Goal: Task Accomplishment & Management: Manage account settings

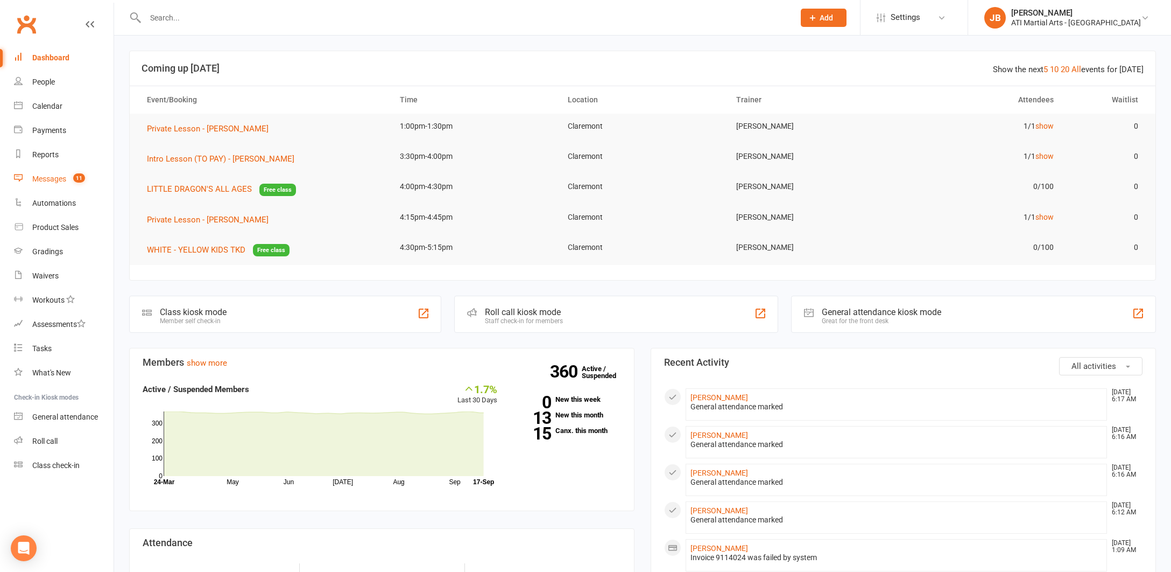
click at [45, 180] on div "Messages" at bounding box center [49, 178] width 34 height 9
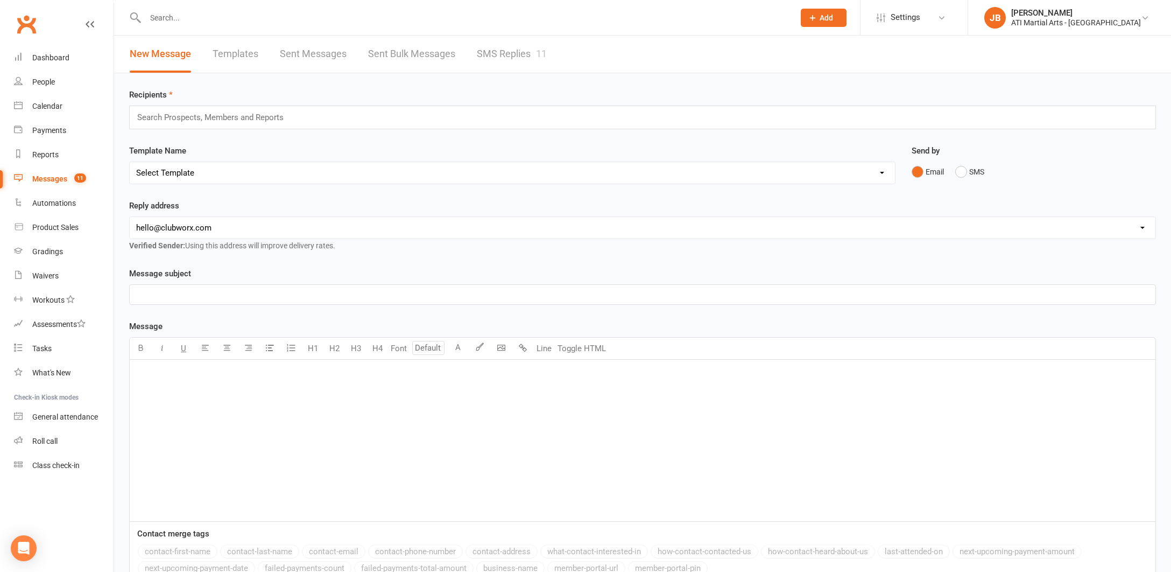
click at [507, 53] on link "SMS Replies 11" at bounding box center [512, 54] width 70 height 37
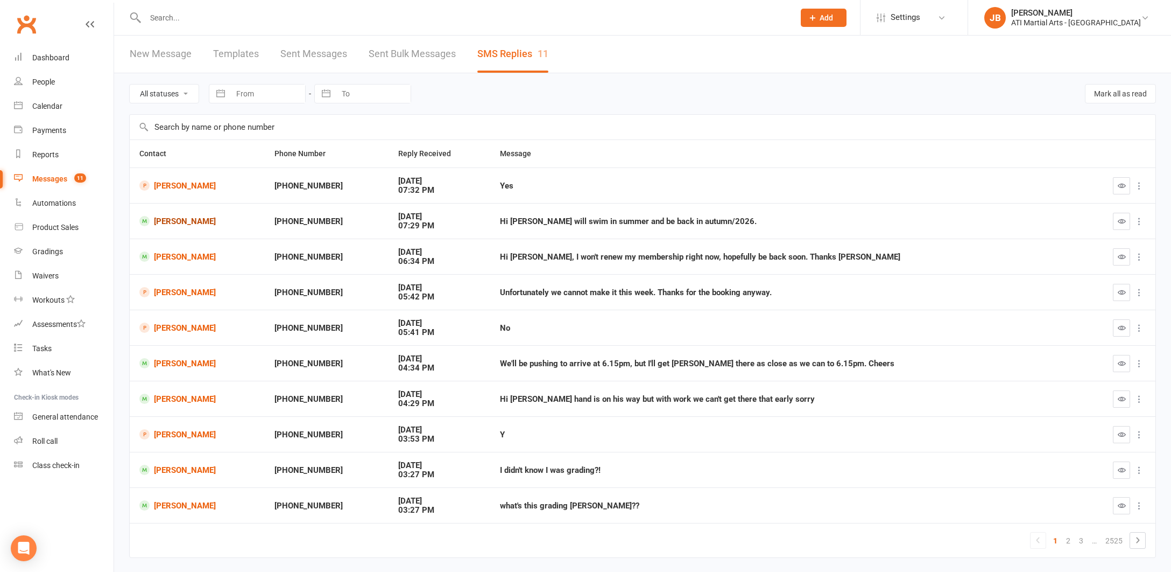
click at [186, 221] on link "[PERSON_NAME]" at bounding box center [197, 221] width 116 height 10
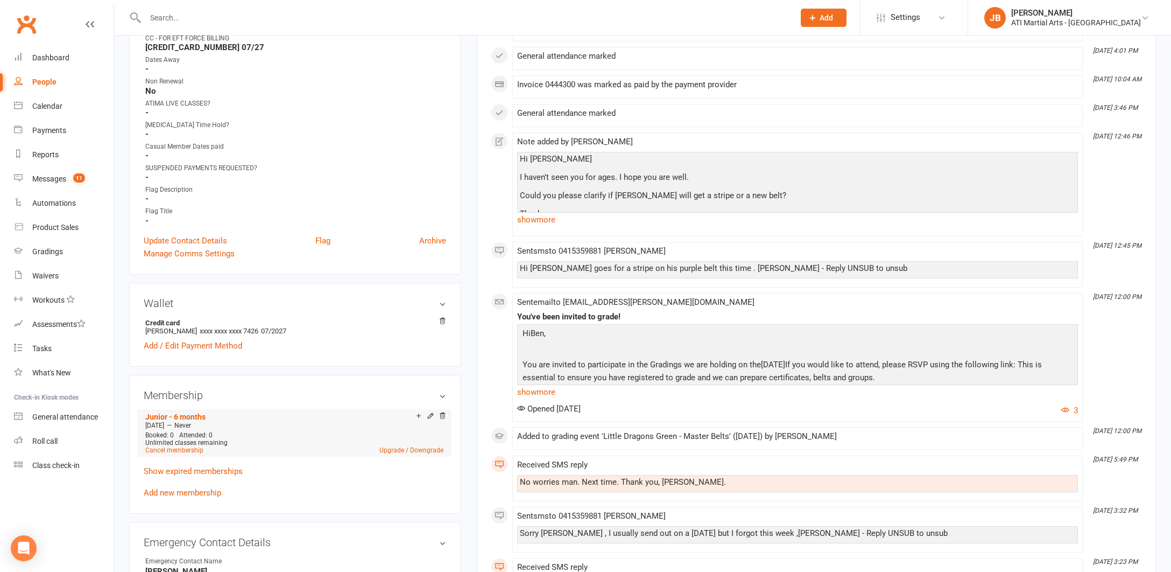
scroll to position [609, 0]
click at [180, 448] on link "Cancel membership" at bounding box center [174, 450] width 58 height 8
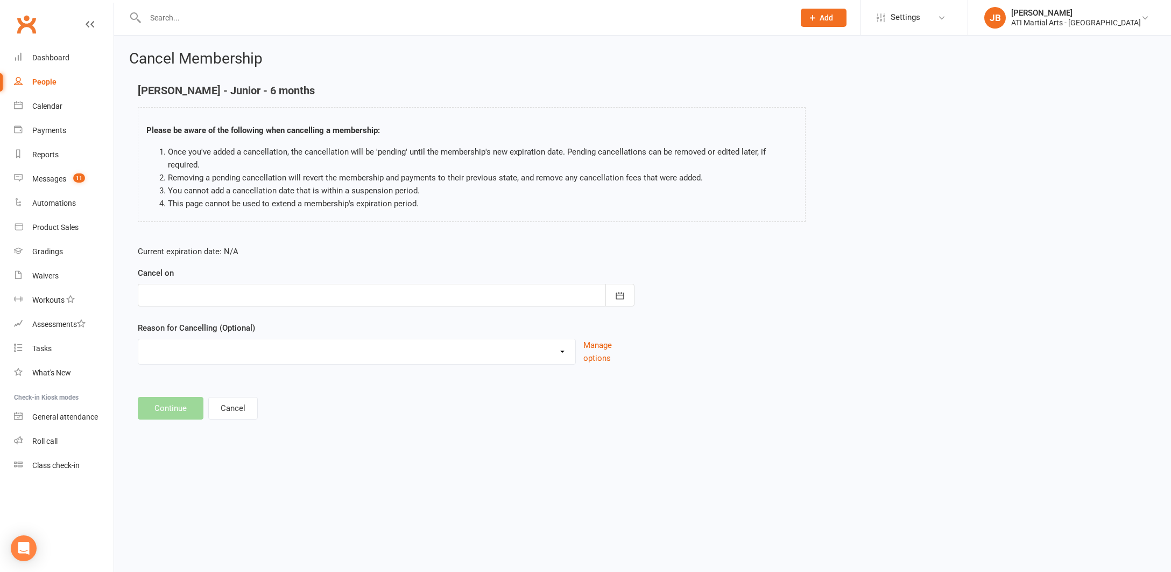
click at [211, 284] on div at bounding box center [386, 295] width 497 height 23
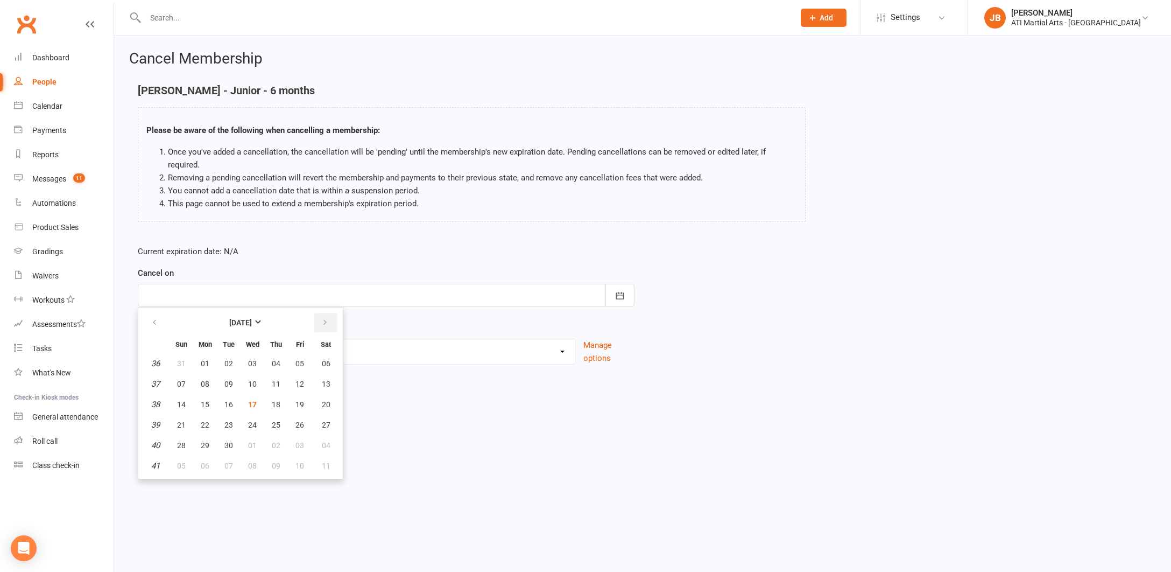
click at [327, 318] on icon "button" at bounding box center [325, 322] width 8 height 9
click at [274, 441] on span "30" at bounding box center [276, 445] width 9 height 9
type input "30 Oct 2025"
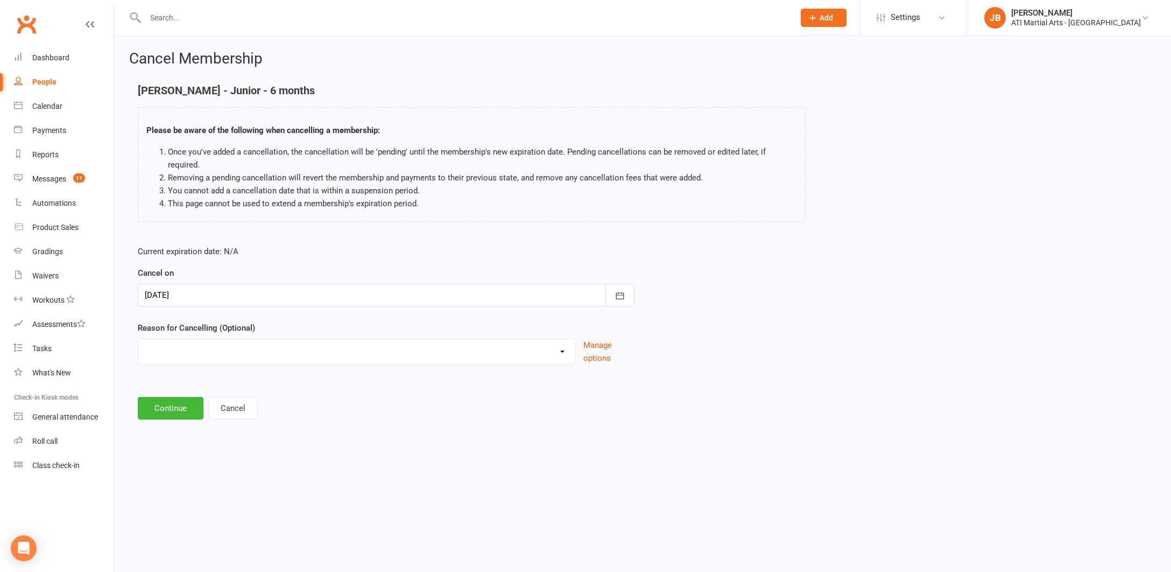
select select "2"
click at [168, 397] on input at bounding box center [386, 408] width 497 height 23
type input "Swimming will return Autumn 2026"
click at [170, 452] on button "Continue" at bounding box center [171, 463] width 66 height 23
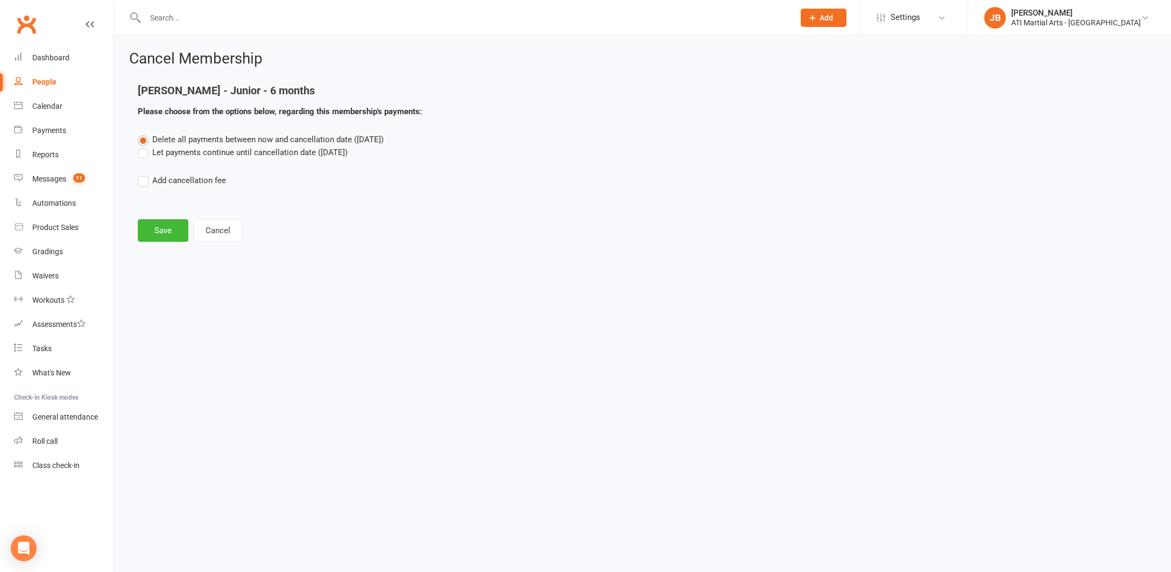
click at [142, 155] on label "Let payments continue until cancellation date (Oct 30, 2025)" at bounding box center [243, 152] width 210 height 13
click at [142, 146] on input "Let payments continue until cancellation date (Oct 30, 2025)" at bounding box center [141, 146] width 7 height 0
click at [163, 233] on button "Save" at bounding box center [163, 230] width 51 height 23
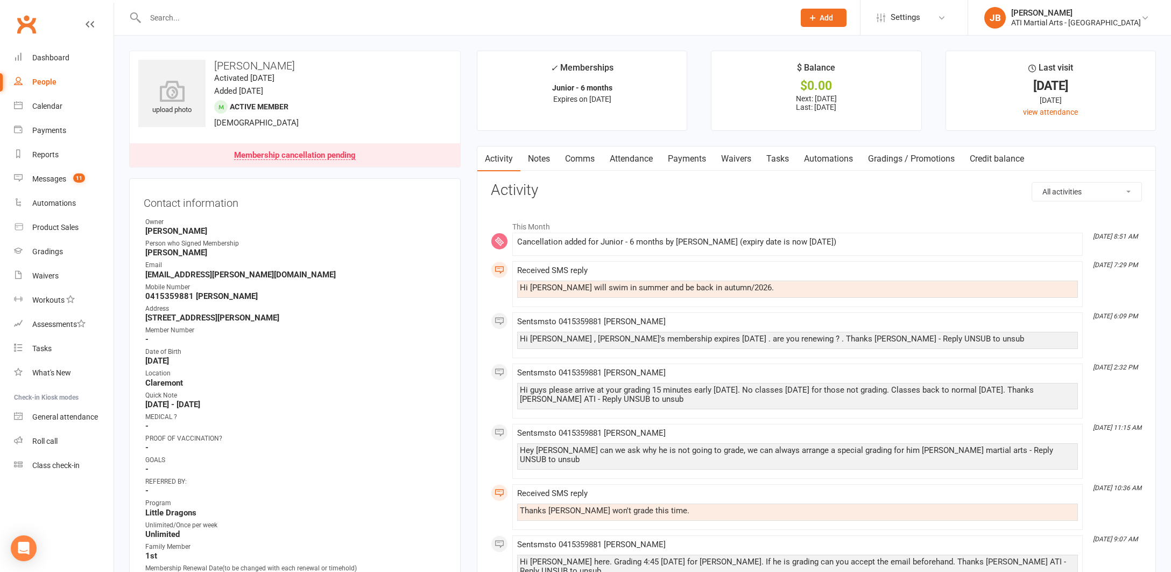
click at [165, 17] on input "text" at bounding box center [464, 17] width 645 height 15
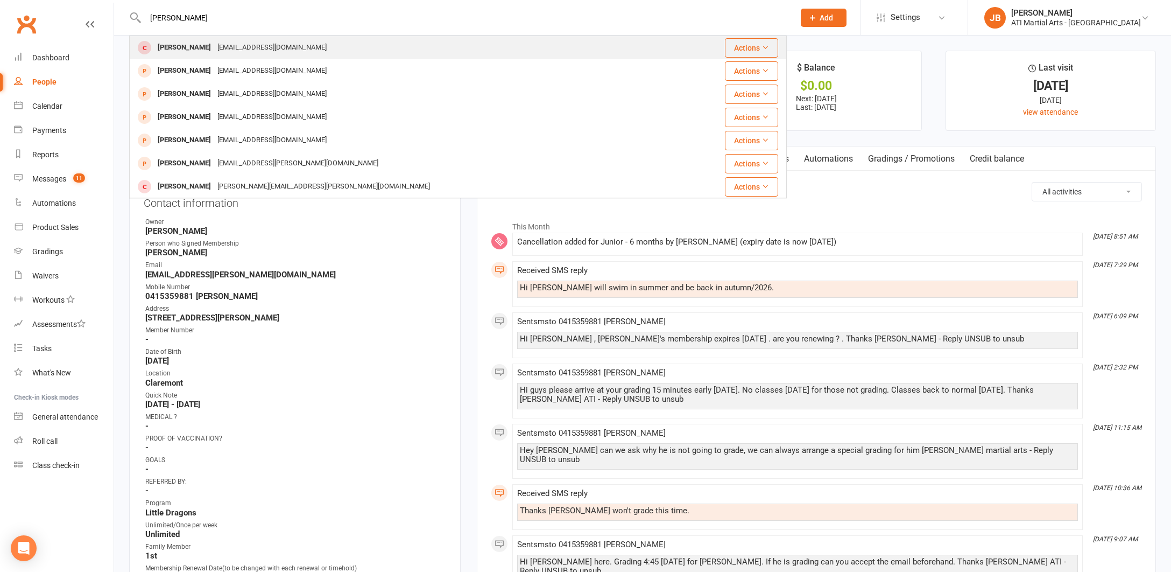
type input "[PERSON_NAME]"
click at [167, 48] on div "[PERSON_NAME]" at bounding box center [184, 48] width 60 height 16
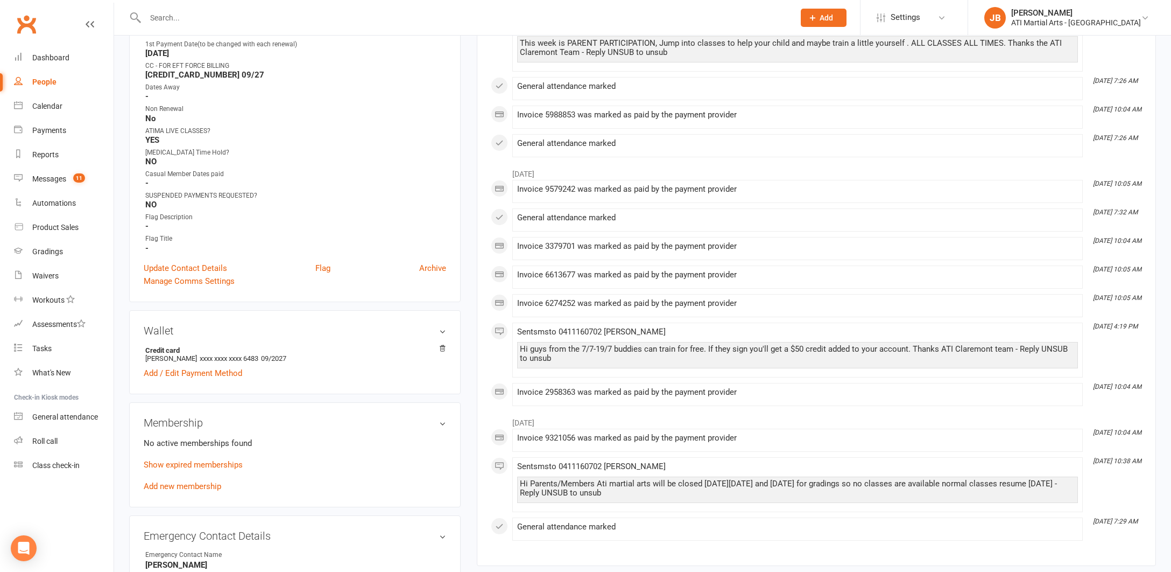
scroll to position [580, 0]
click at [442, 345] on icon at bounding box center [443, 348] width 8 height 8
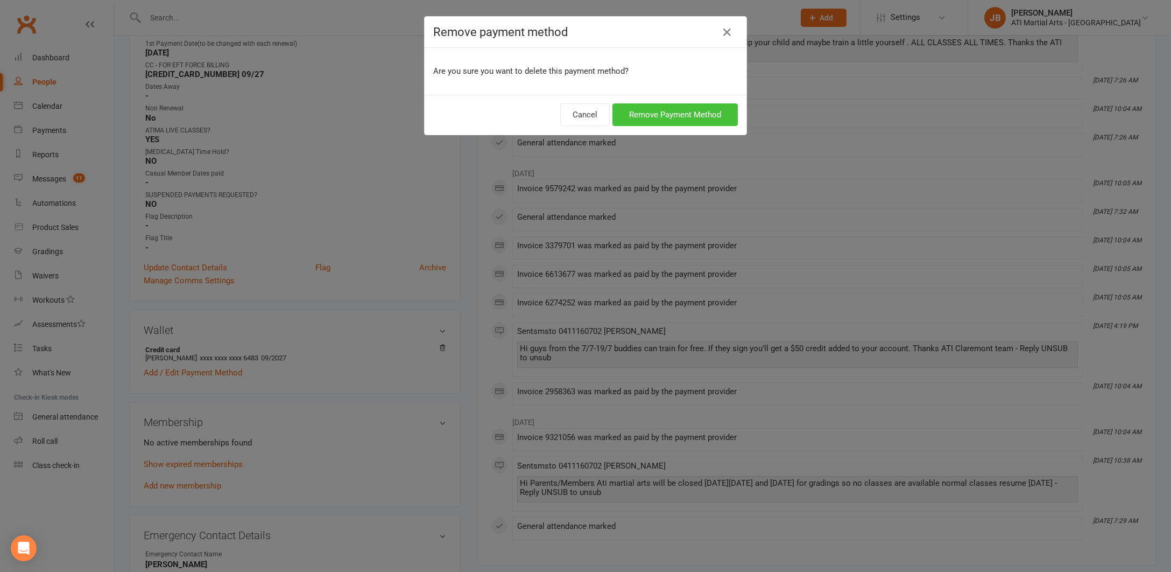
click at [678, 116] on button "Remove Payment Method" at bounding box center [674, 114] width 125 height 23
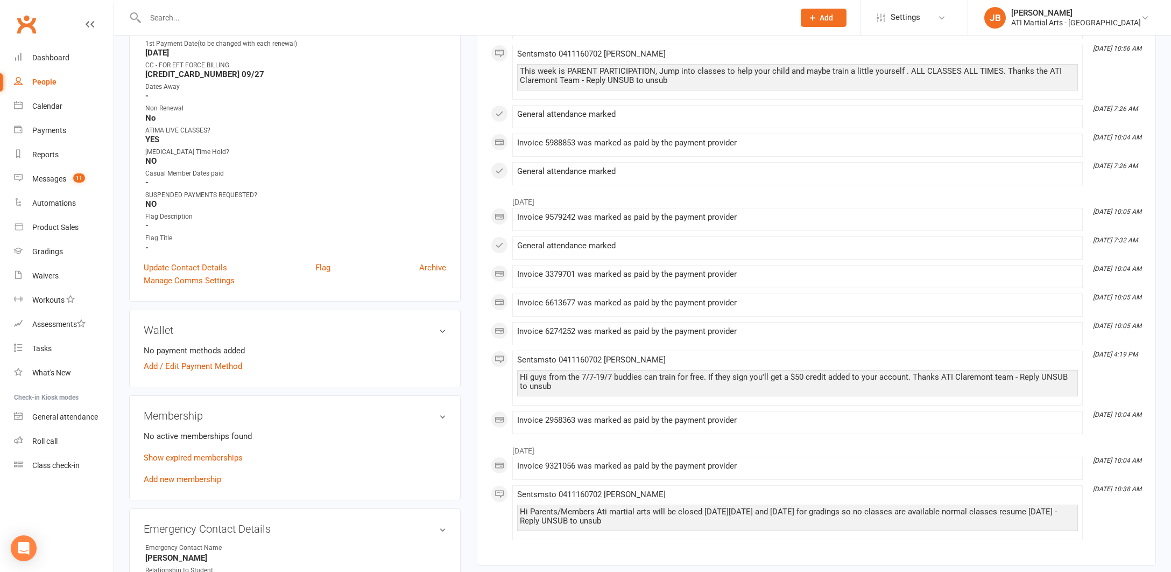
click at [161, 22] on input "text" at bounding box center [464, 17] width 645 height 15
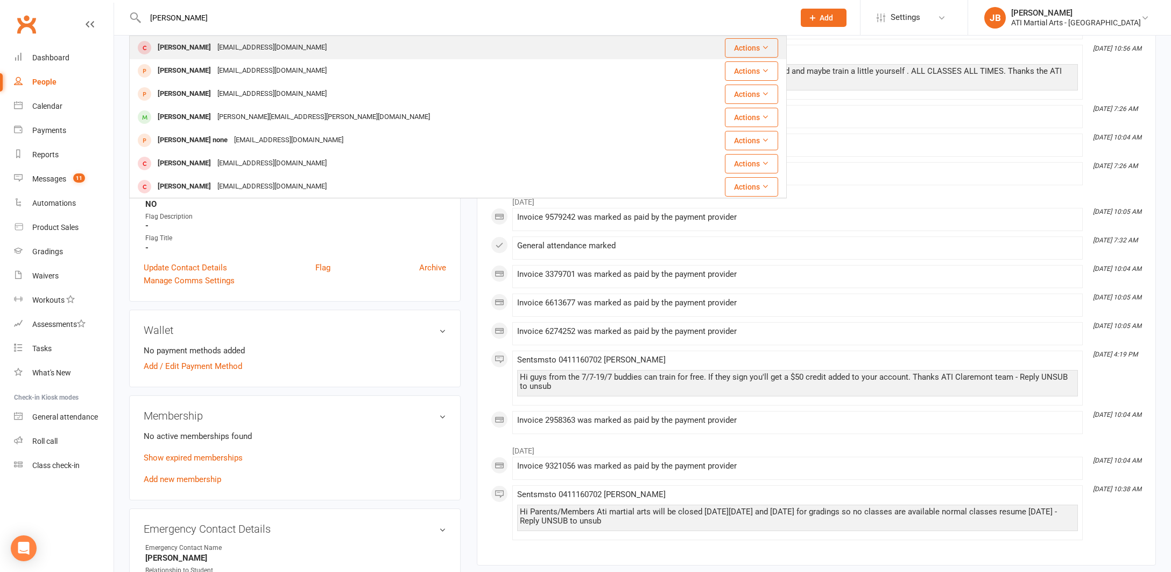
type input "[PERSON_NAME]"
click at [167, 48] on div "[PERSON_NAME]" at bounding box center [184, 48] width 60 height 16
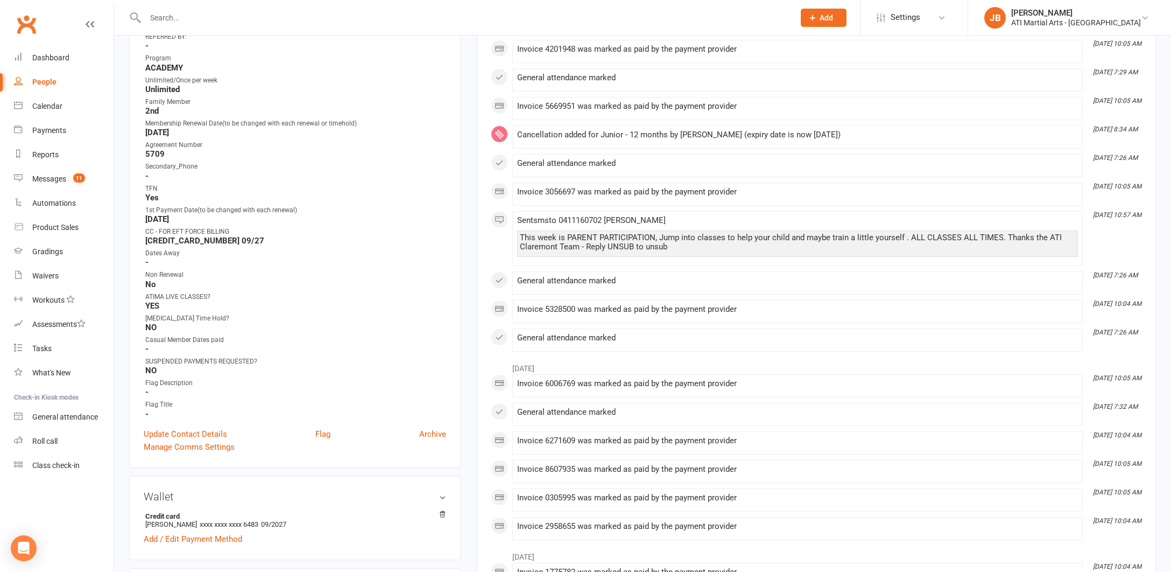
scroll to position [427, 0]
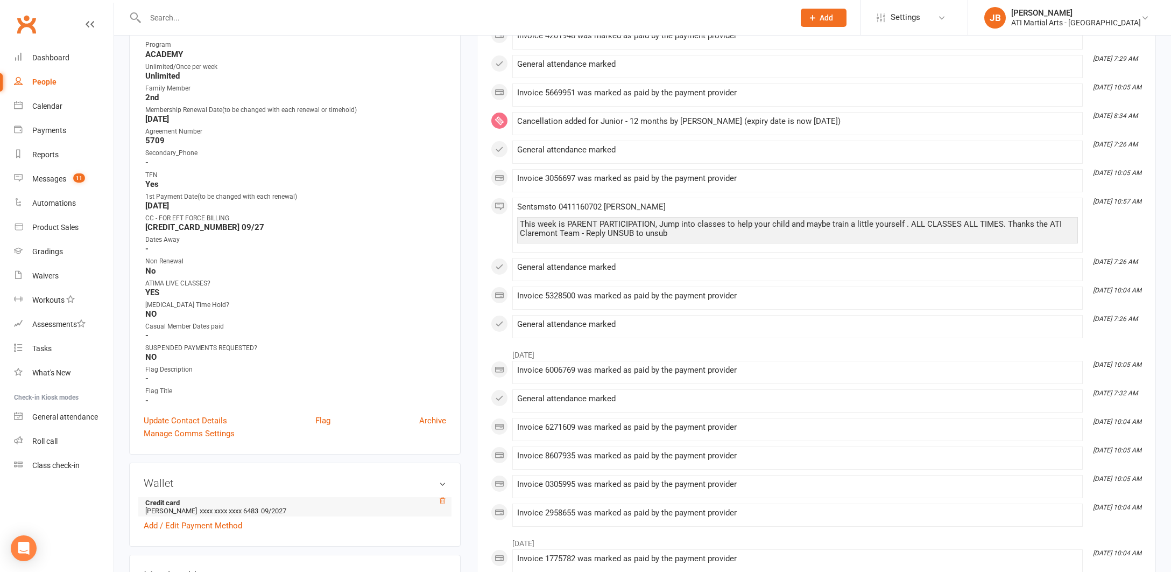
click at [442, 499] on icon at bounding box center [442, 500] width 5 height 6
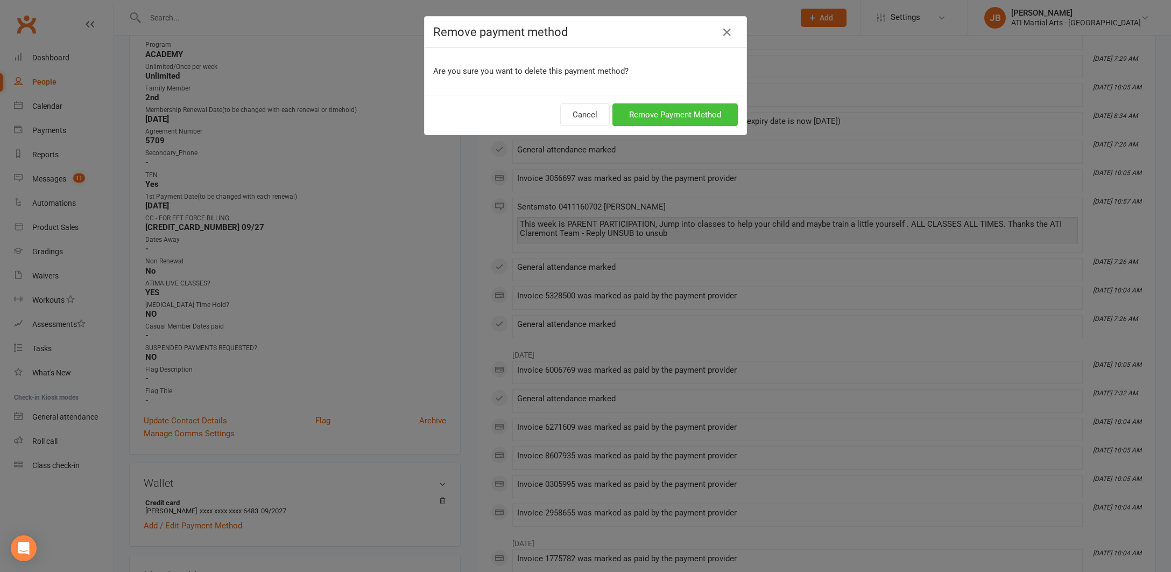
click at [631, 115] on button "Remove Payment Method" at bounding box center [674, 114] width 125 height 23
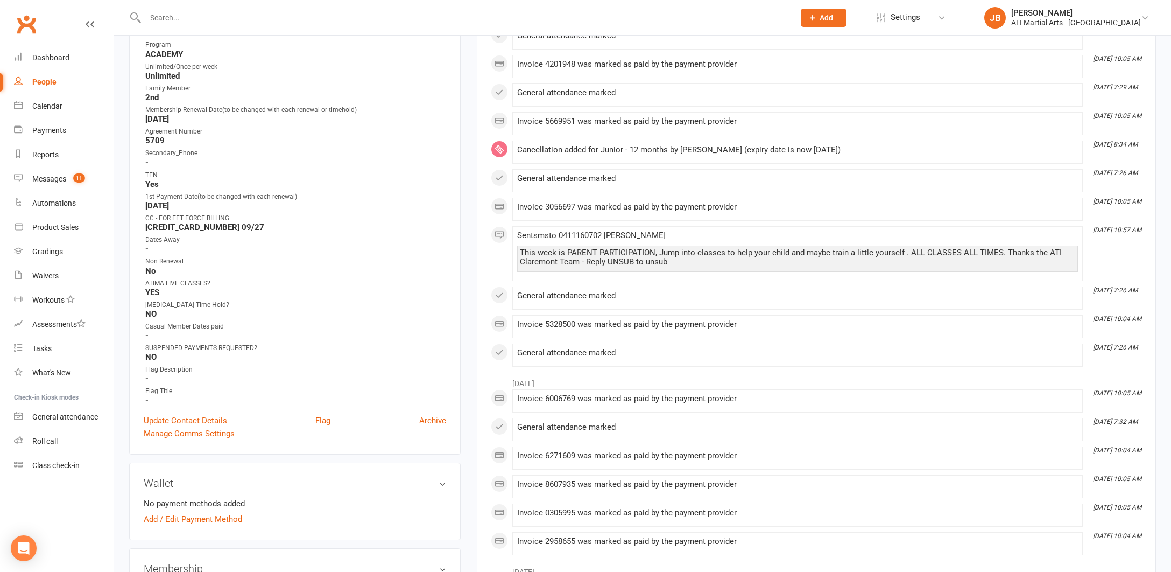
click at [23, 28] on link "Clubworx" at bounding box center [26, 24] width 27 height 27
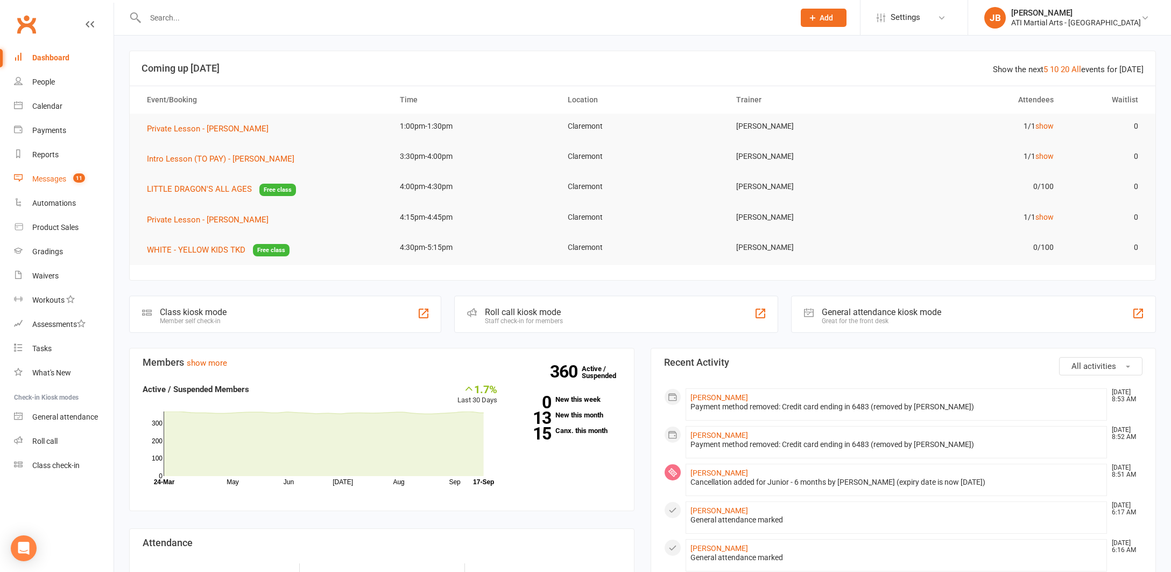
click at [54, 179] on div "Messages" at bounding box center [49, 178] width 34 height 9
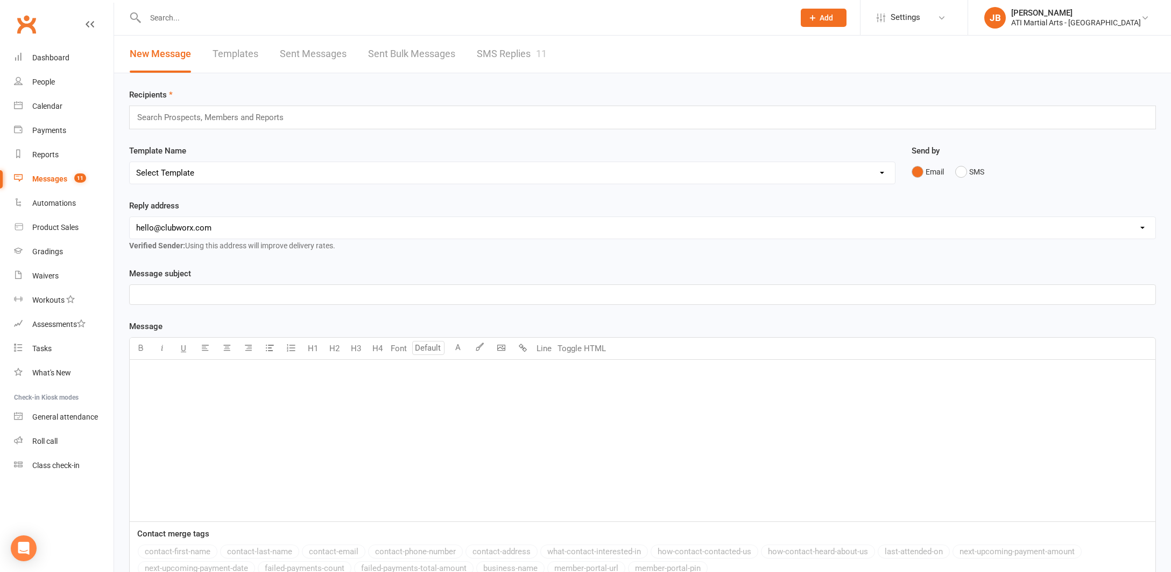
click at [489, 52] on link "SMS Replies 11" at bounding box center [512, 54] width 70 height 37
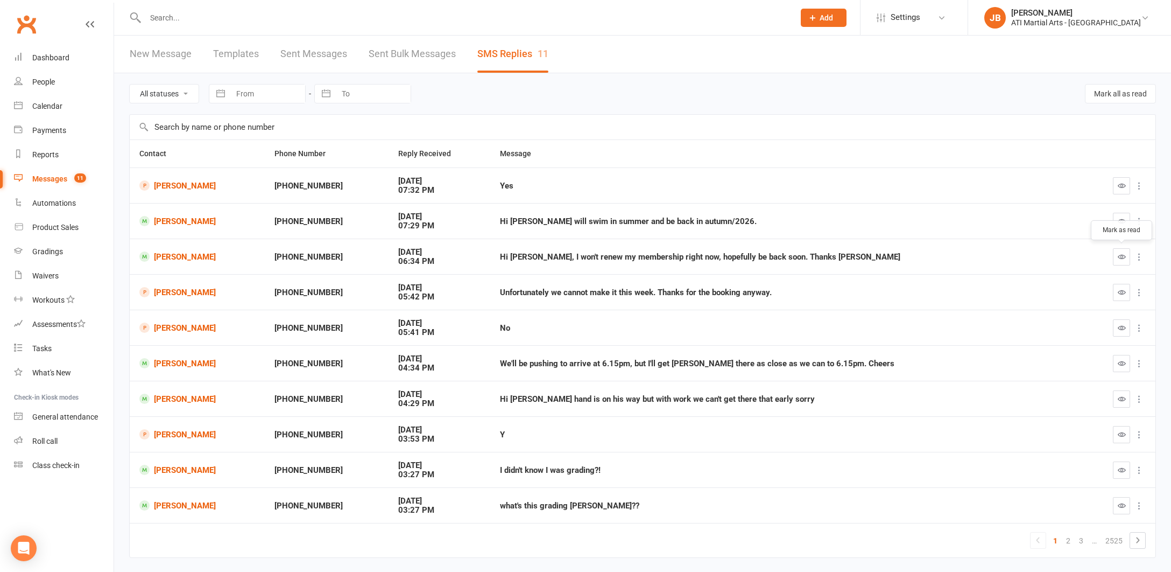
click at [1122, 256] on icon "button" at bounding box center [1122, 256] width 8 height 8
click at [182, 255] on link "[PERSON_NAME]" at bounding box center [197, 256] width 116 height 10
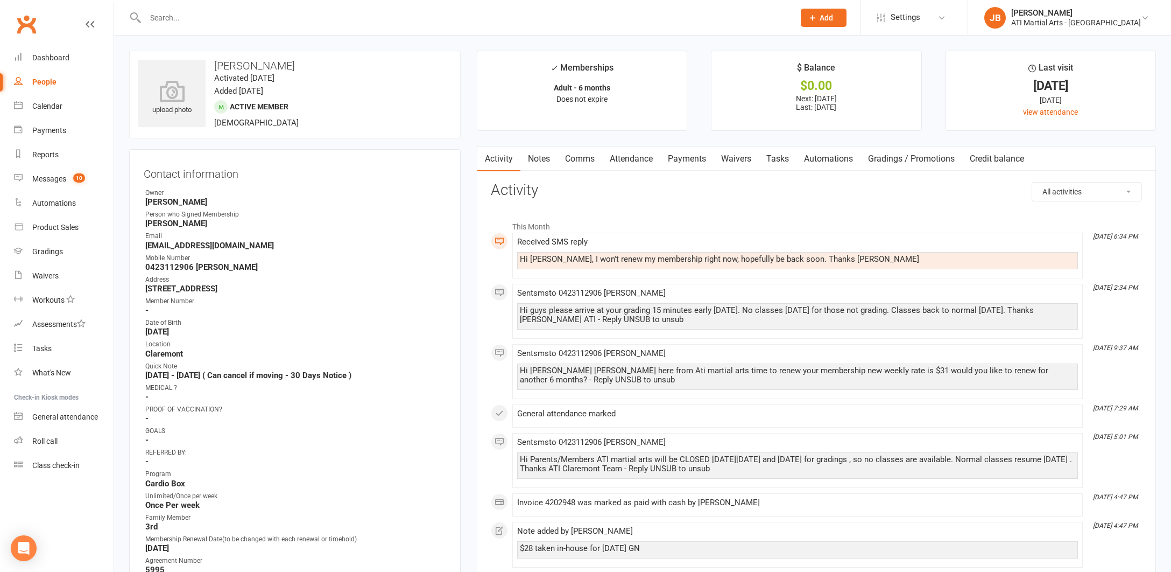
click at [579, 158] on link "Comms" at bounding box center [580, 158] width 45 height 25
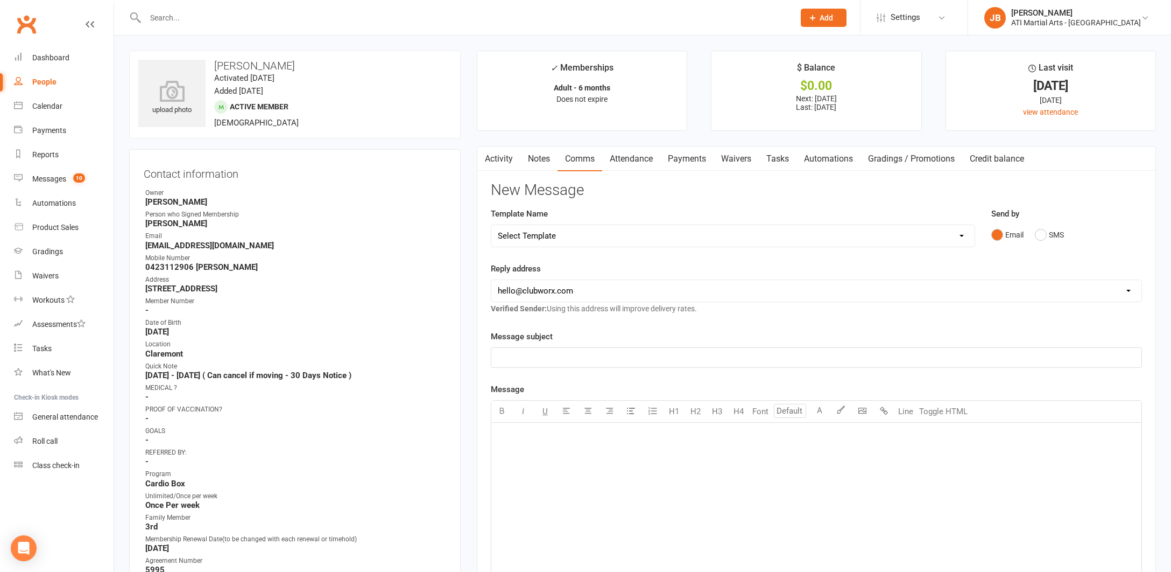
drag, startPoint x: 1041, startPoint y: 232, endPoint x: 1008, endPoint y: 245, distance: 34.8
click at [1040, 233] on button "SMS" at bounding box center [1049, 234] width 29 height 20
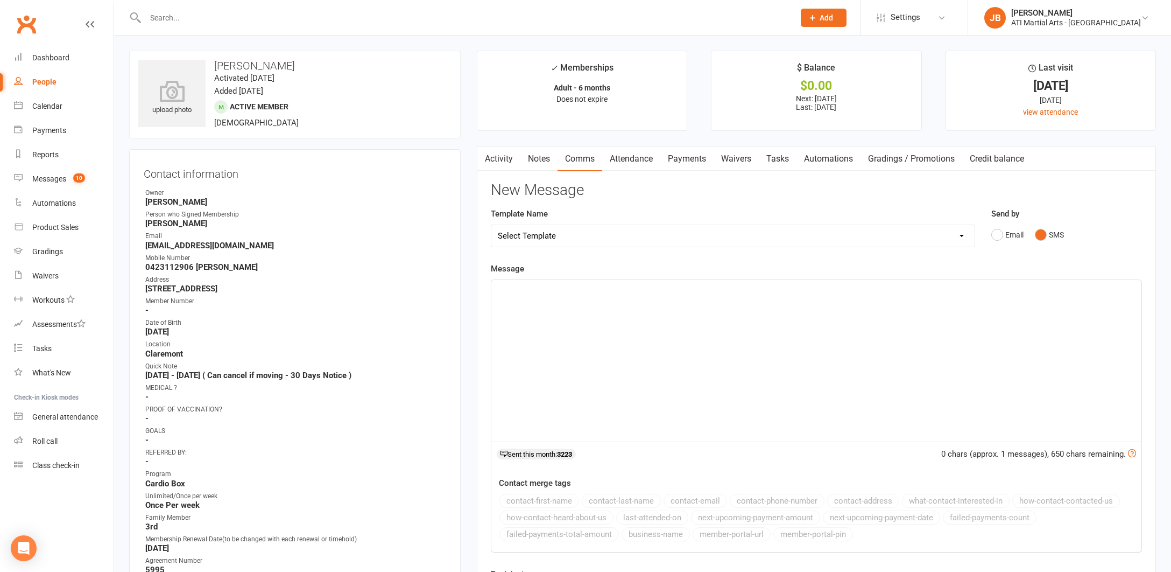
click at [527, 293] on p "﻿" at bounding box center [816, 289] width 637 height 13
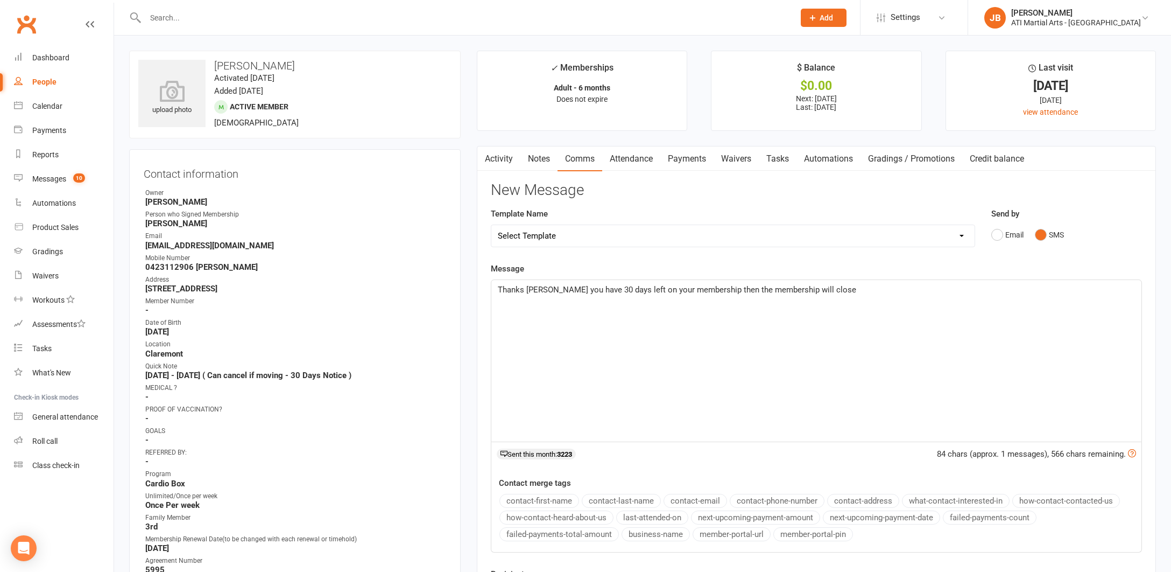
click at [699, 287] on span "Thanks Erica you have 30 days left on your membership then the membership will …" at bounding box center [677, 290] width 358 height 10
click at [938, 287] on p "Thanks Erica you have 30 days left on your membership due to the 30 days notice…" at bounding box center [816, 289] width 637 height 13
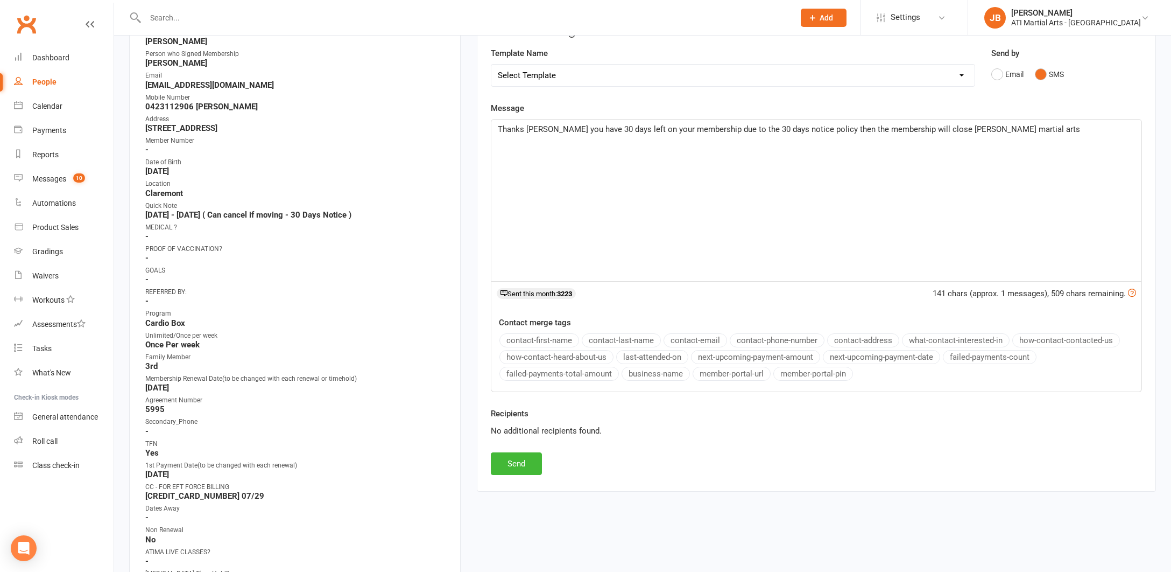
scroll to position [173, 0]
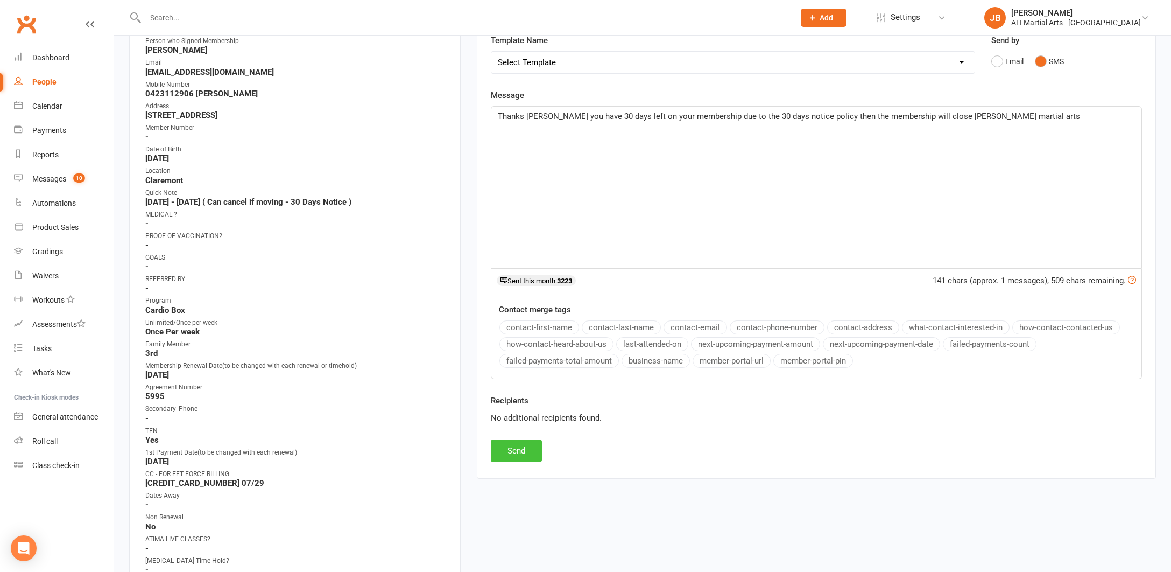
click at [533, 448] on button "Send" at bounding box center [516, 450] width 51 height 23
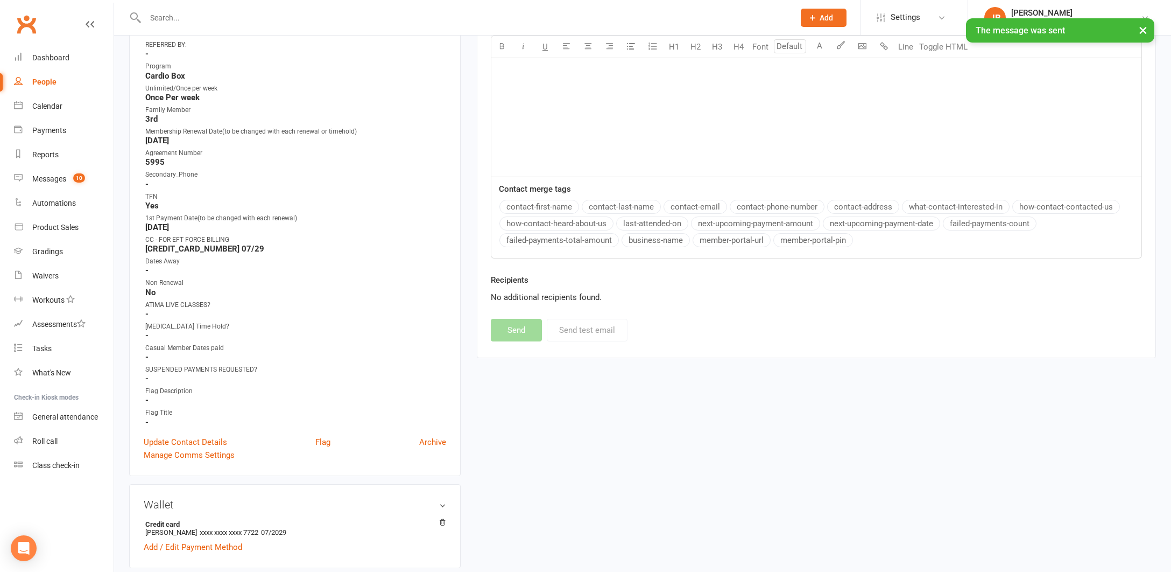
scroll to position [420, 0]
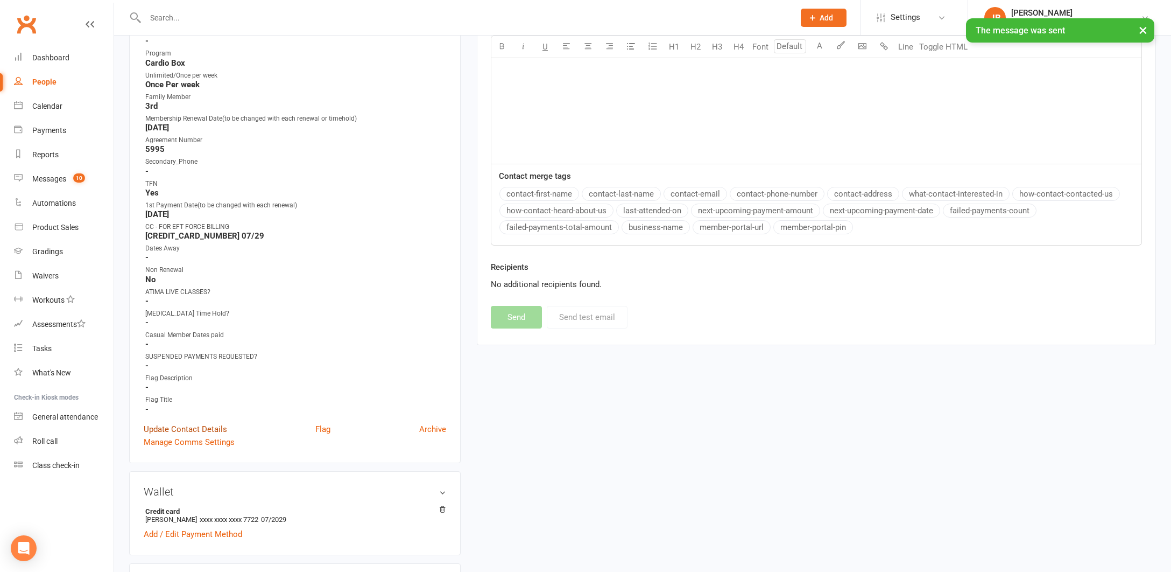
click at [183, 426] on link "Update Contact Details" at bounding box center [185, 428] width 83 height 13
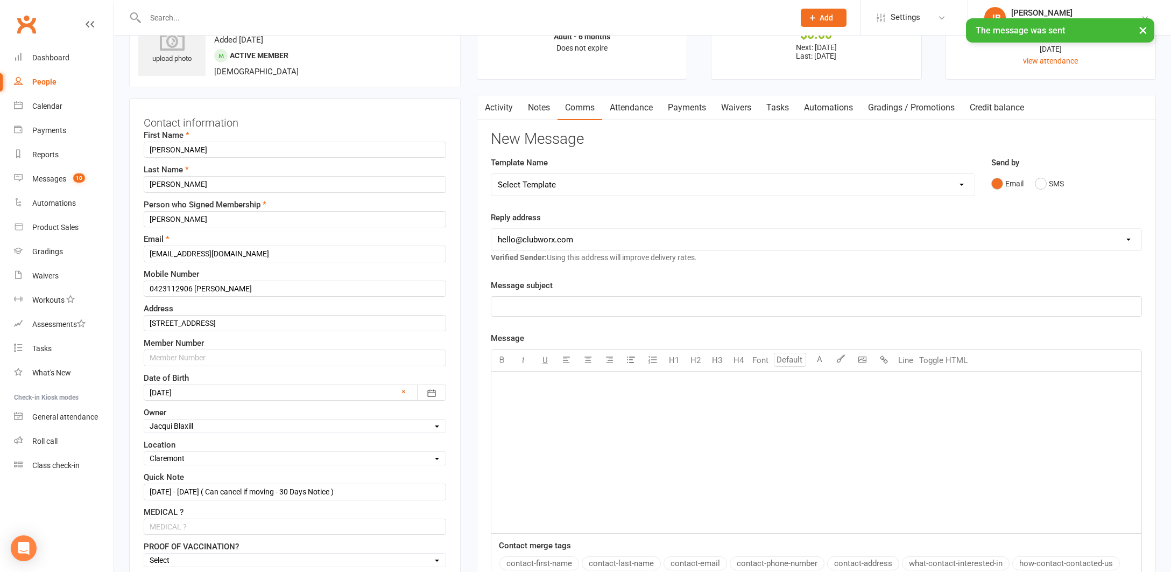
scroll to position [51, 0]
click at [291, 493] on input "15/3/25 - 15/9/25 ( Can cancel if moving - 30 Days Notice )" at bounding box center [295, 492] width 302 height 16
click at [267, 492] on input "15/3/25 - 15/9/25 ( 30 Days Notice )" at bounding box center [295, 492] width 302 height 16
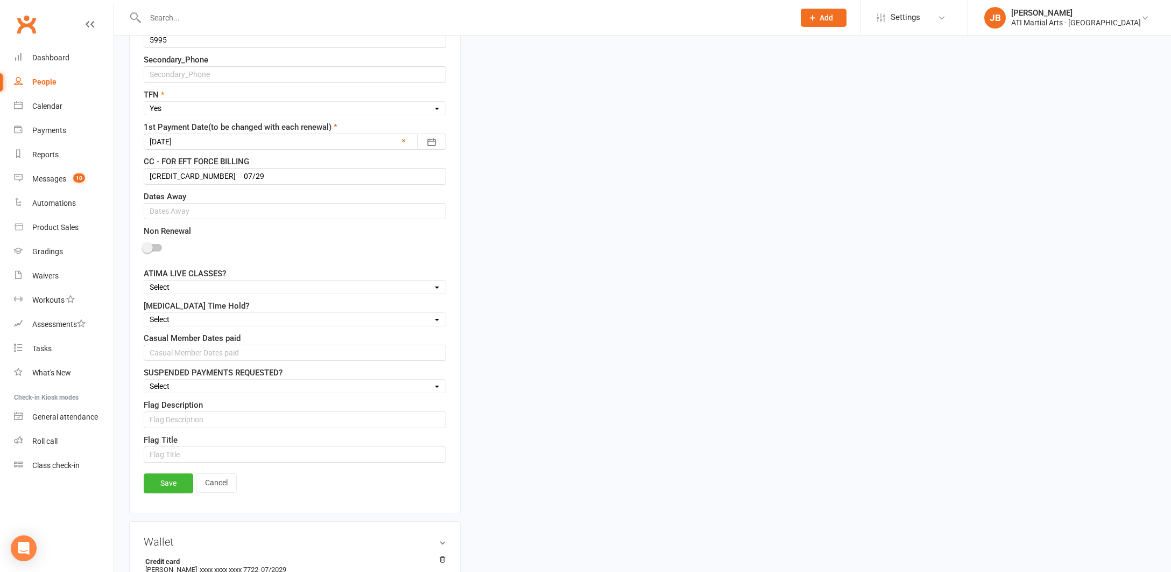
scroll to position [834, 0]
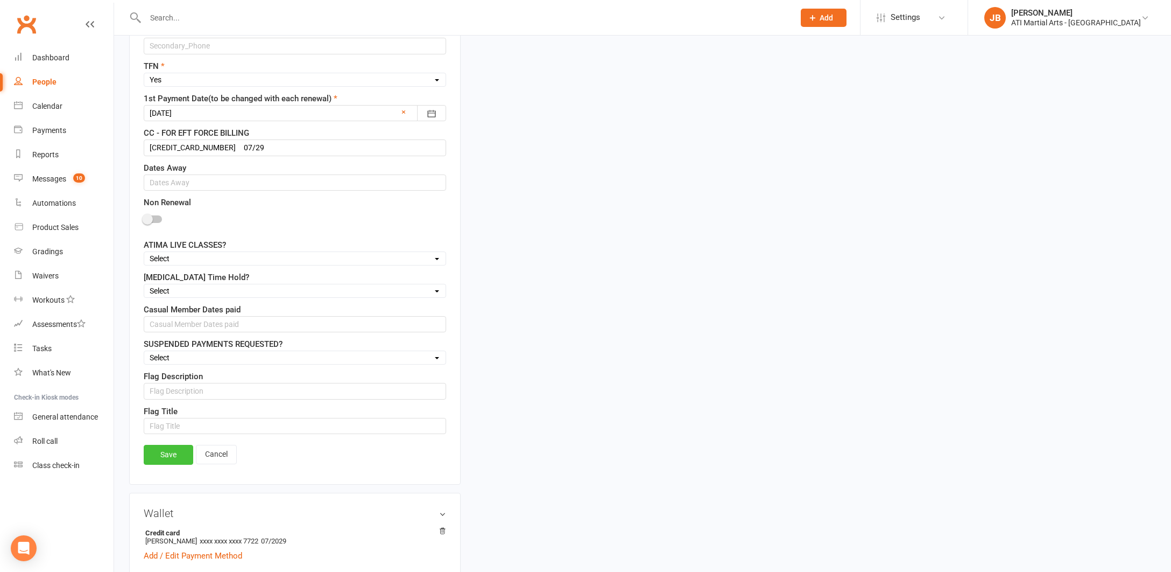
type input "15/3/25 - 15/9/25 ( 30 Days Notice )"
click at [181, 456] on link "Save" at bounding box center [169, 454] width 50 height 19
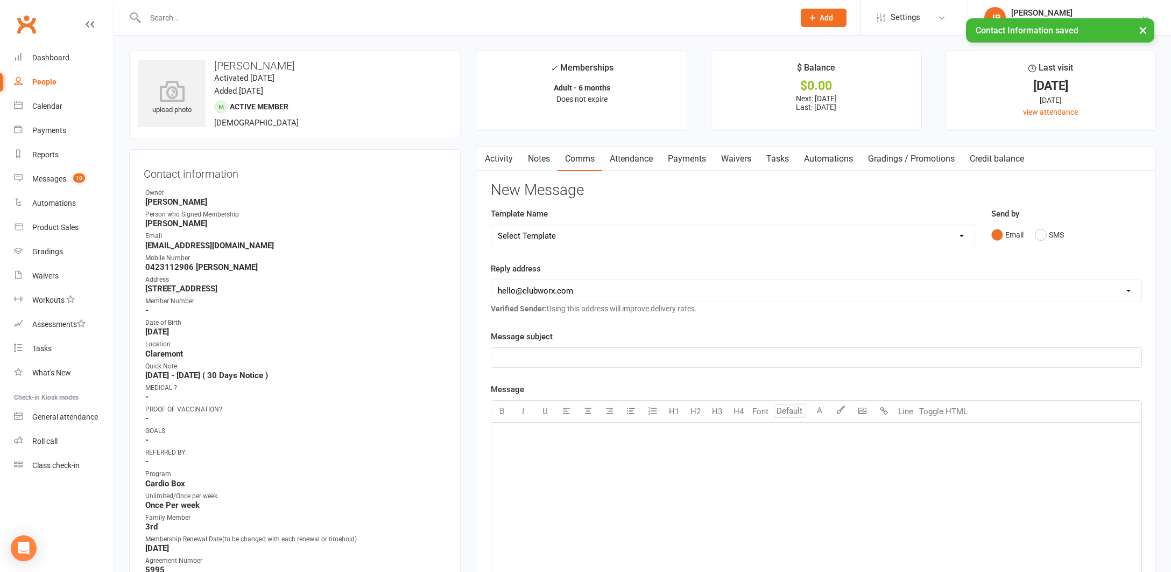
scroll to position [0, 4]
click at [498, 156] on link "Activity" at bounding box center [498, 158] width 43 height 25
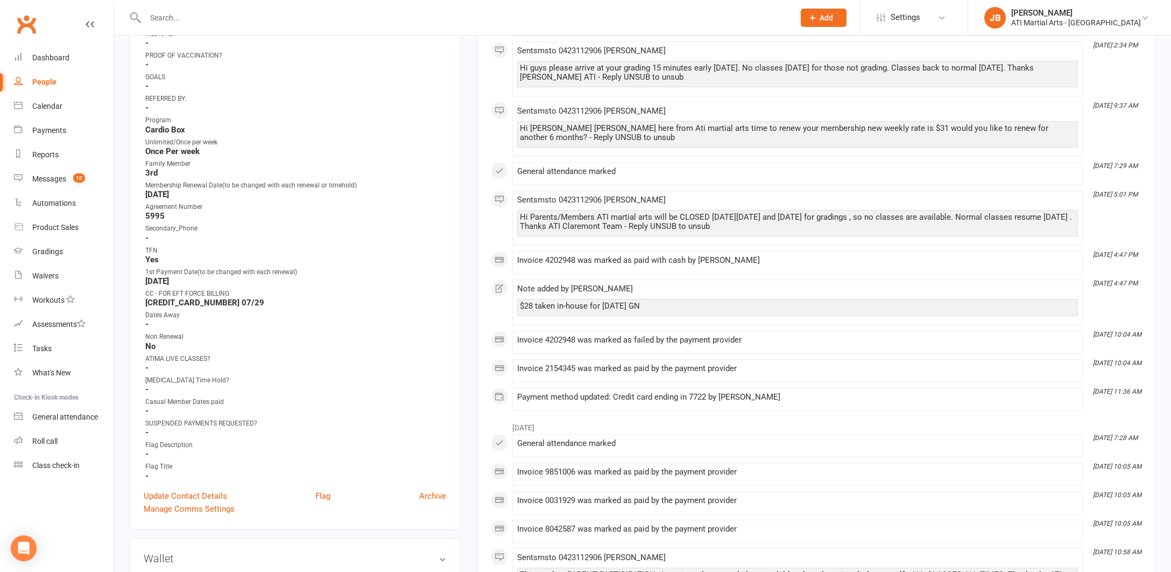
scroll to position [379, 0]
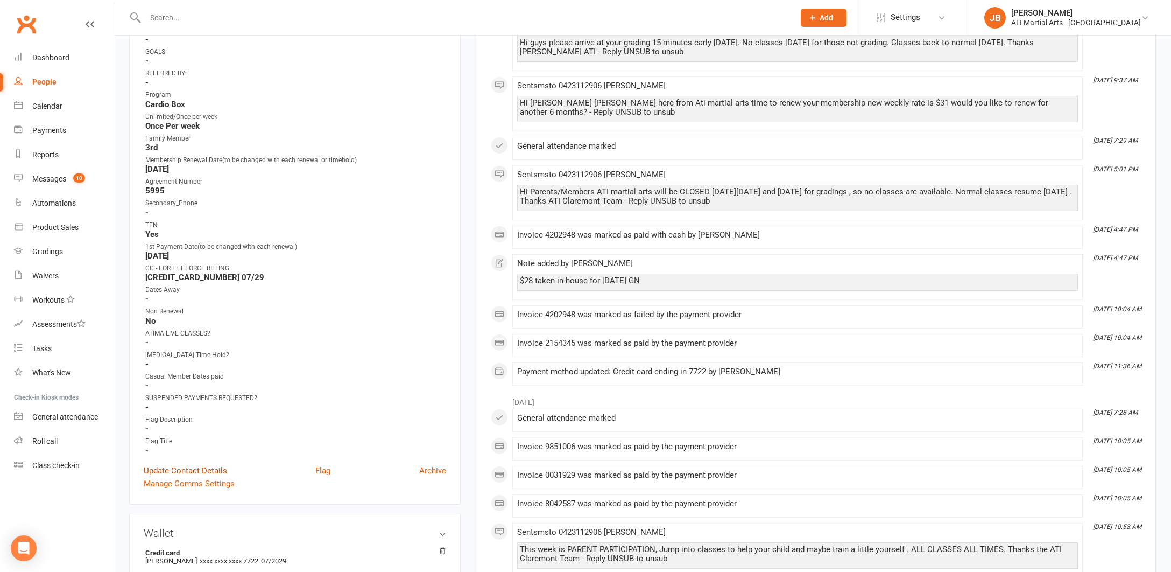
click at [191, 469] on link "Update Contact Details" at bounding box center [185, 470] width 83 height 13
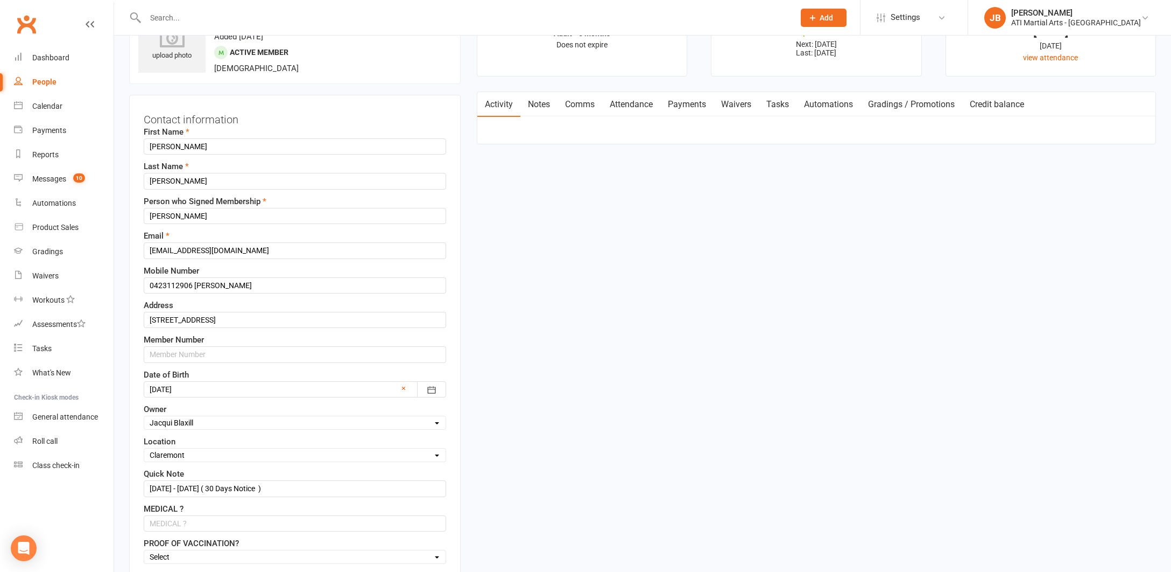
scroll to position [51, 0]
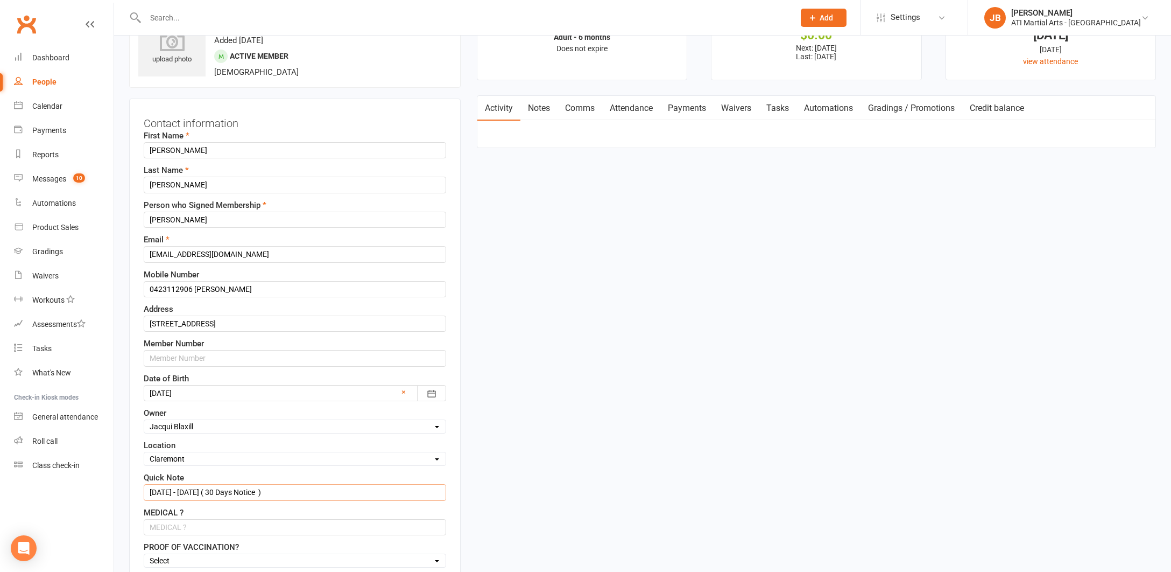
click at [269, 493] on input "15/3/25 - 15/9/25 ( 30 Days Notice )" at bounding box center [295, 492] width 302 height 16
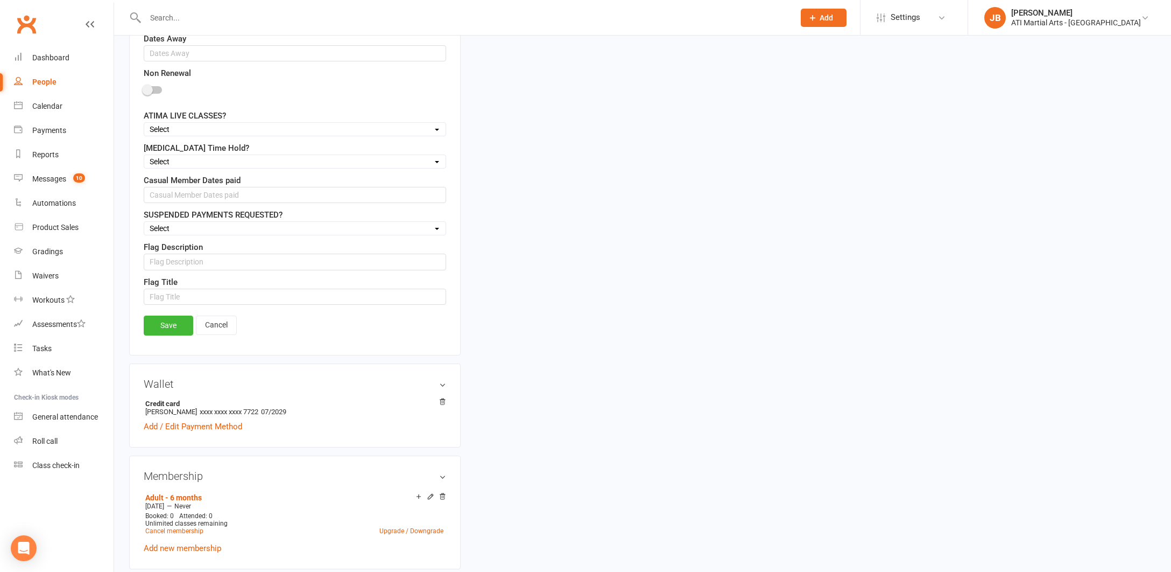
scroll to position [994, 0]
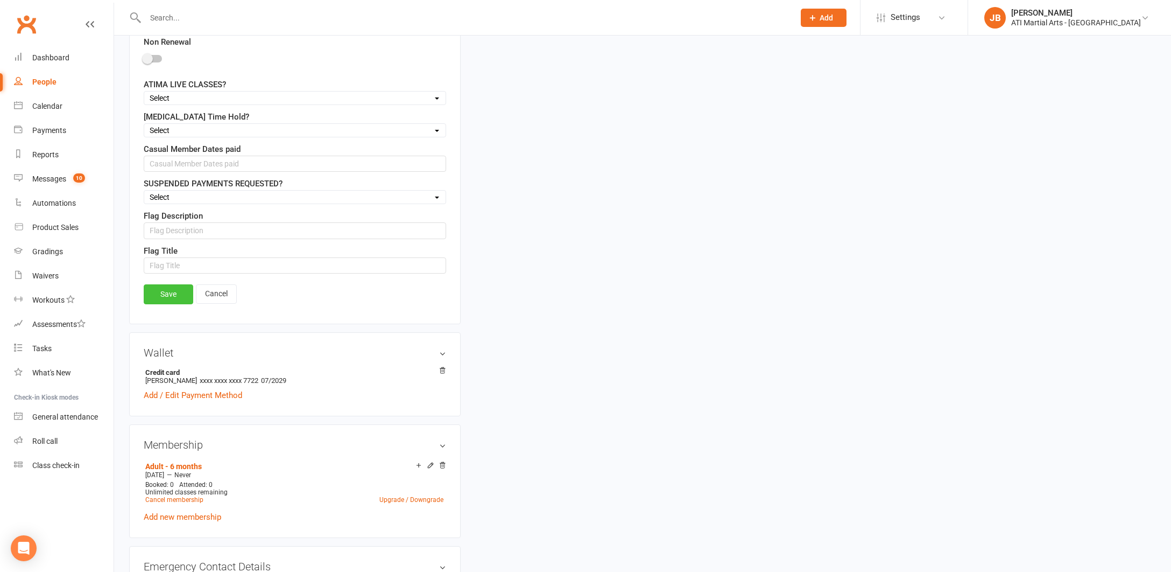
type input "15/3/25 - 15/9/25 ( 30 Days Notice 17/10/25 )"
click at [168, 293] on link "Save" at bounding box center [169, 293] width 50 height 19
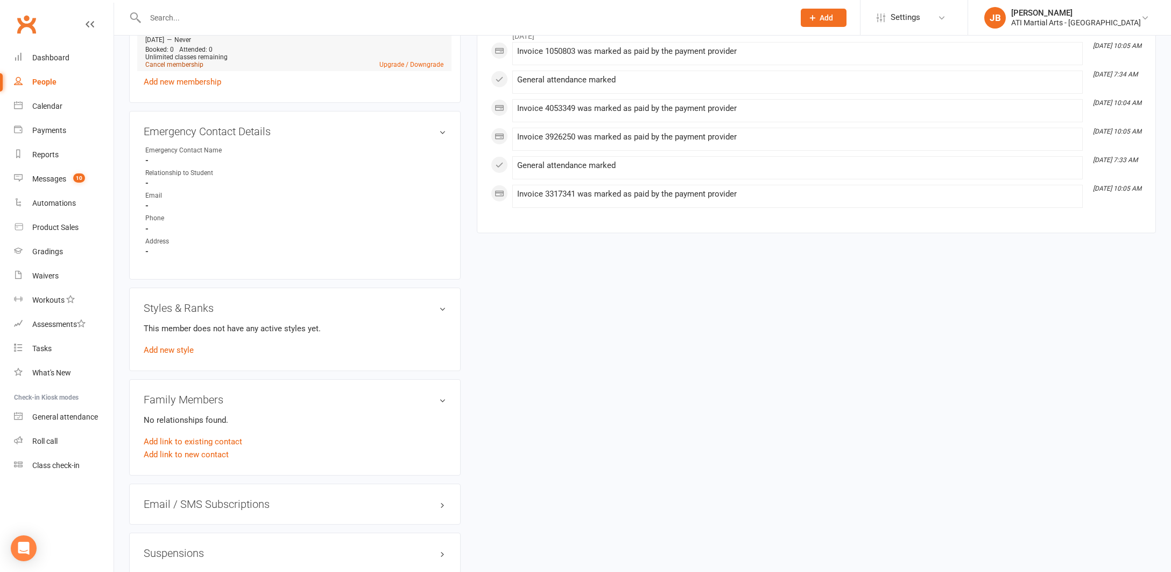
click at [185, 62] on link "Cancel membership" at bounding box center [174, 65] width 58 height 8
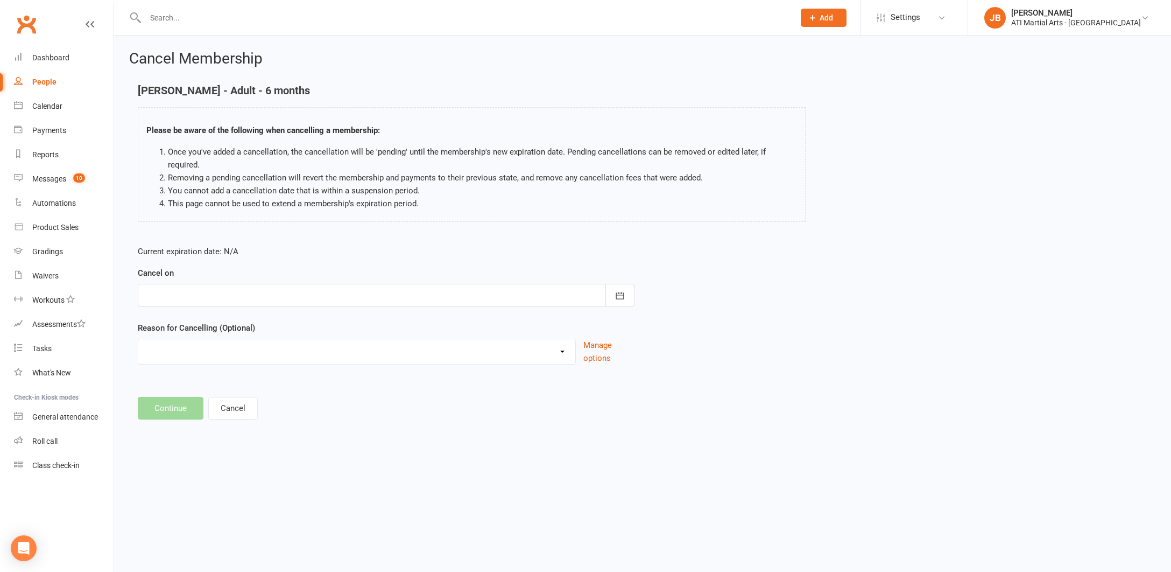
click at [180, 284] on div at bounding box center [386, 295] width 497 height 23
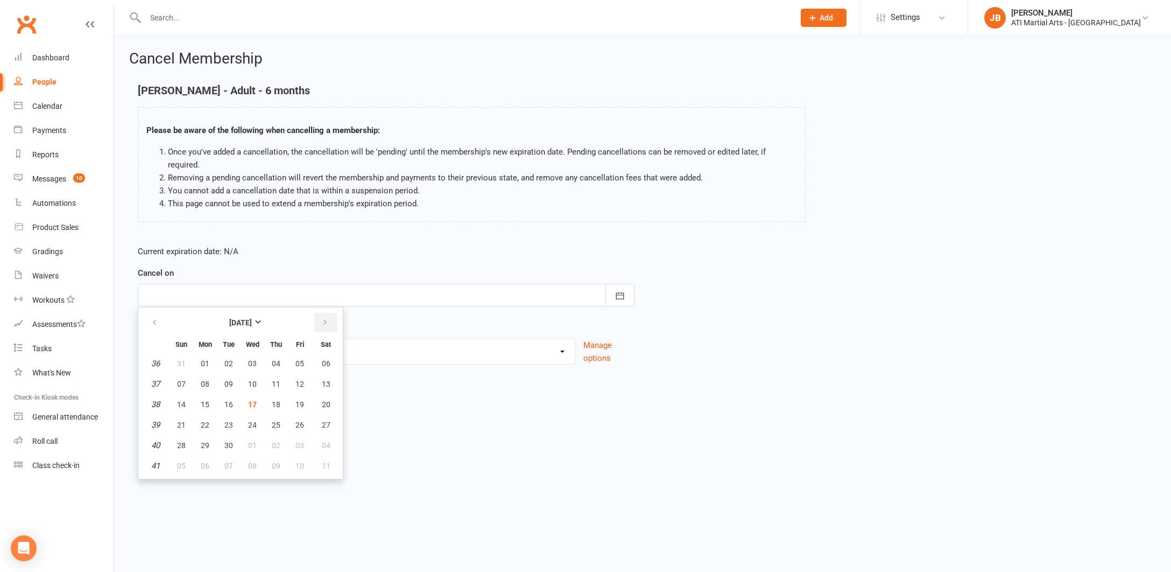
click at [322, 318] on icon "button" at bounding box center [325, 322] width 8 height 9
click at [301, 400] on span "17" at bounding box center [299, 404] width 9 height 9
type input "17 Oct 2025"
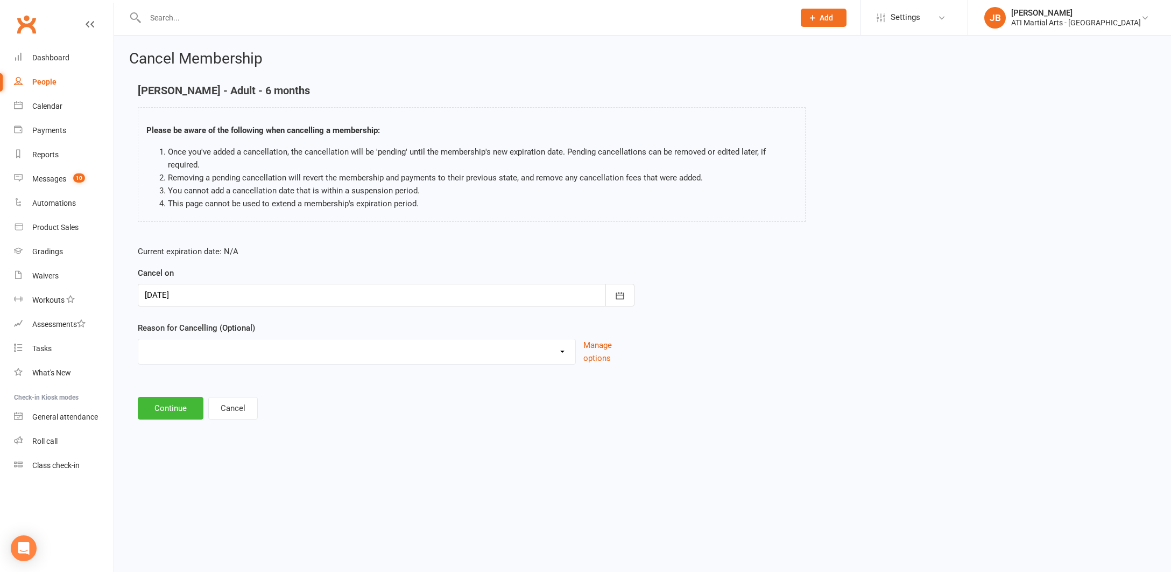
select select "2"
click at [179, 397] on input at bounding box center [386, 408] width 497 height 23
type input "Taking a break"
click at [181, 452] on button "Continue" at bounding box center [171, 463] width 66 height 23
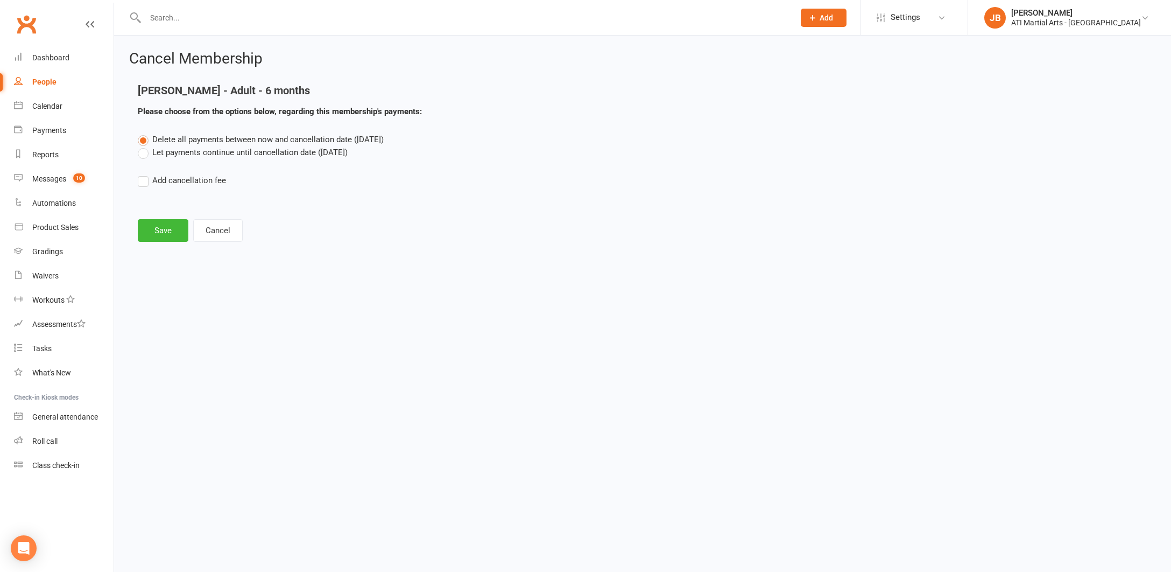
click at [143, 156] on label "Let payments continue until cancellation date (Oct 17, 2025)" at bounding box center [243, 152] width 210 height 13
click at [143, 146] on input "Let payments continue until cancellation date (Oct 17, 2025)" at bounding box center [141, 146] width 7 height 0
click at [161, 232] on button "Save" at bounding box center [163, 230] width 51 height 23
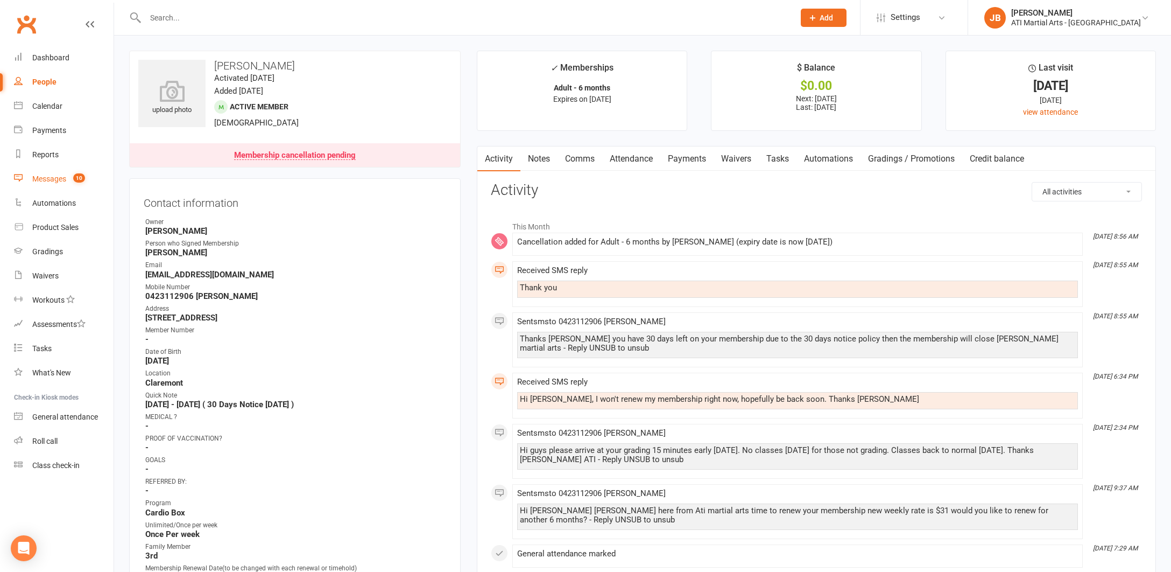
click at [47, 181] on div "Messages" at bounding box center [49, 178] width 34 height 9
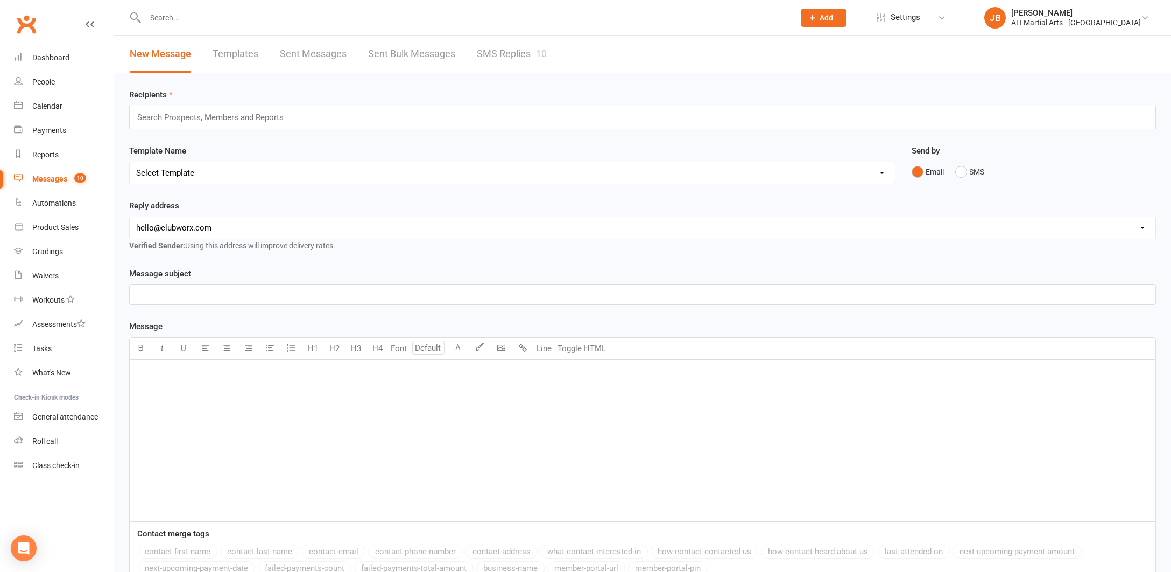
click at [499, 53] on link "SMS Replies 10" at bounding box center [512, 54] width 70 height 37
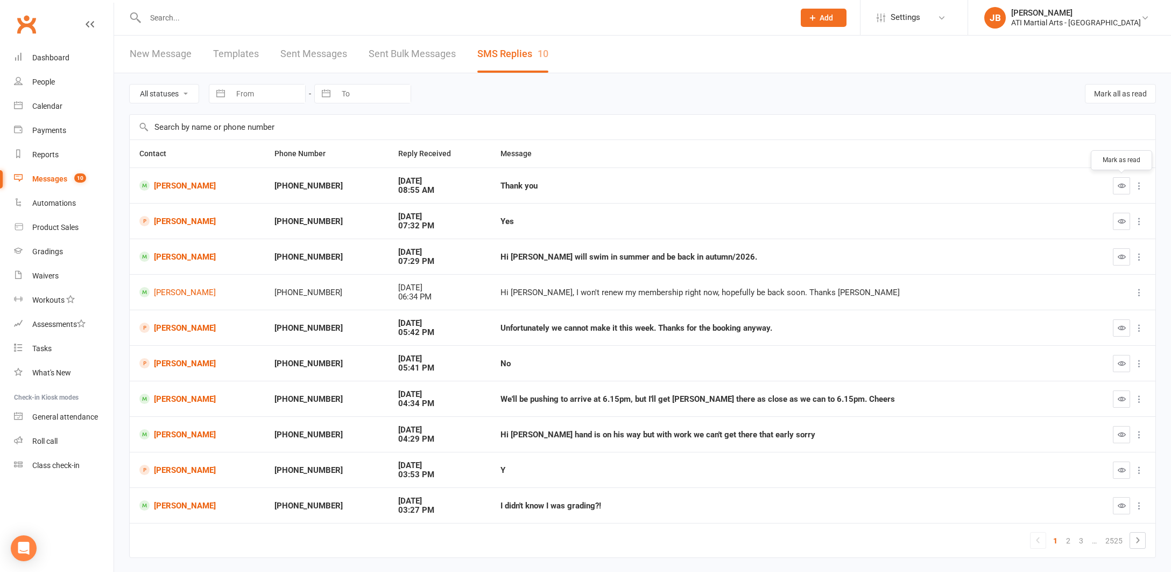
click at [1119, 188] on icon "button" at bounding box center [1122, 185] width 8 height 8
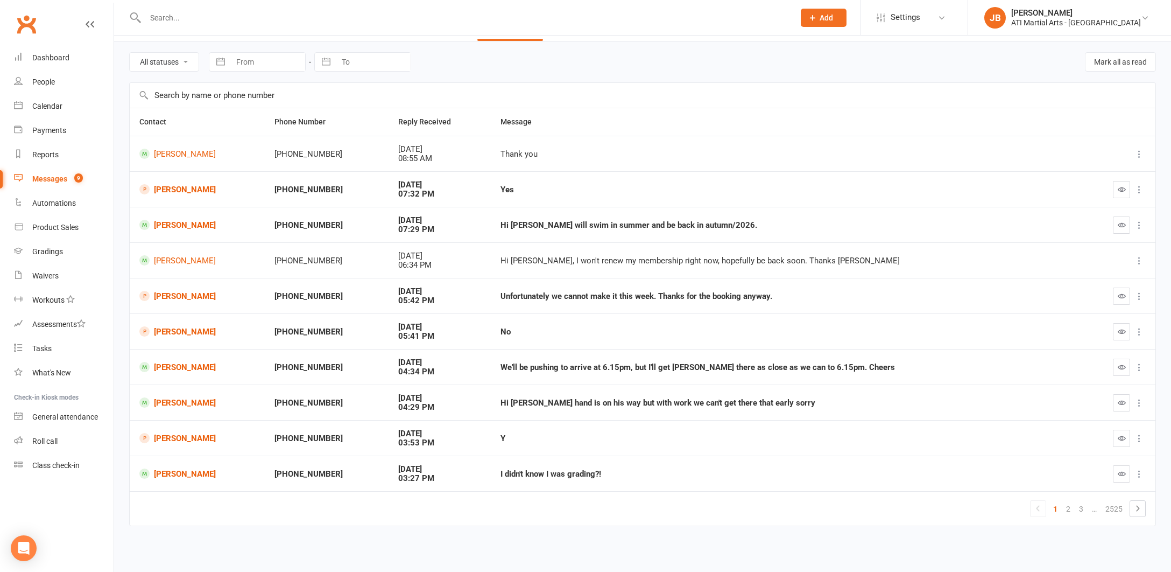
scroll to position [36, 0]
click at [1123, 398] on icon "button" at bounding box center [1122, 402] width 8 height 8
click at [1120, 469] on icon "button" at bounding box center [1122, 473] width 8 height 8
click at [168, 468] on link "Alvise Scarpa" at bounding box center [197, 473] width 116 height 10
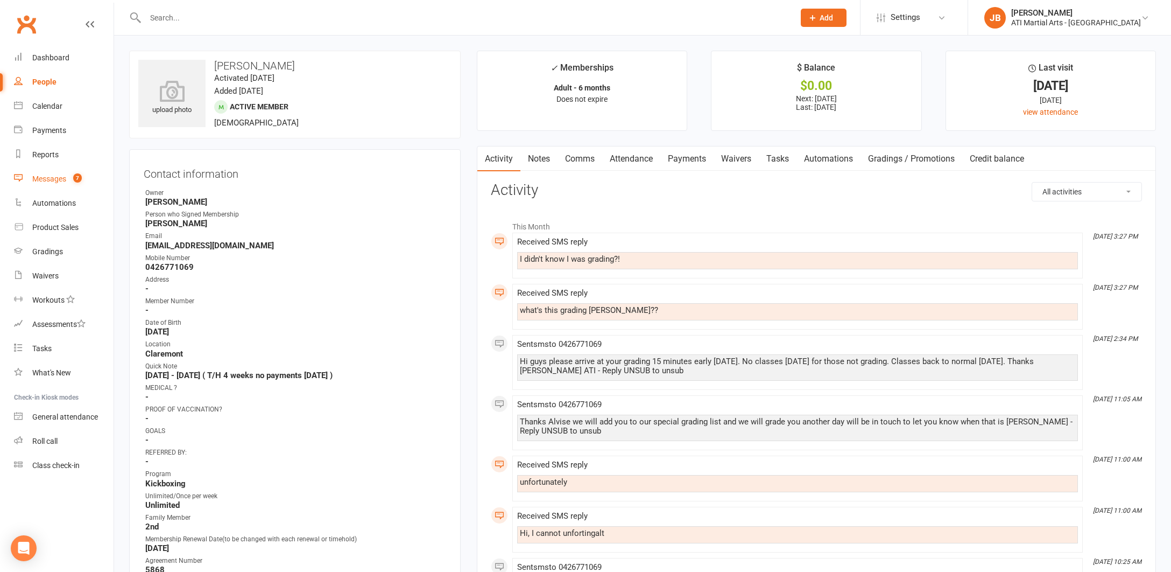
click at [48, 179] on div "Messages" at bounding box center [49, 178] width 34 height 9
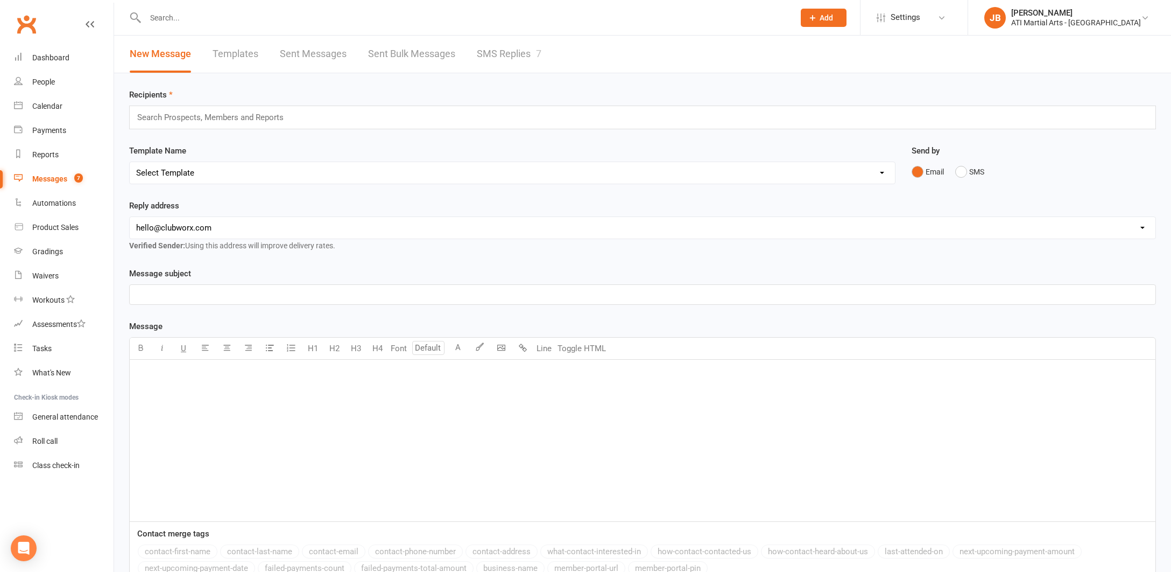
click at [488, 55] on link "SMS Replies 7" at bounding box center [509, 54] width 65 height 37
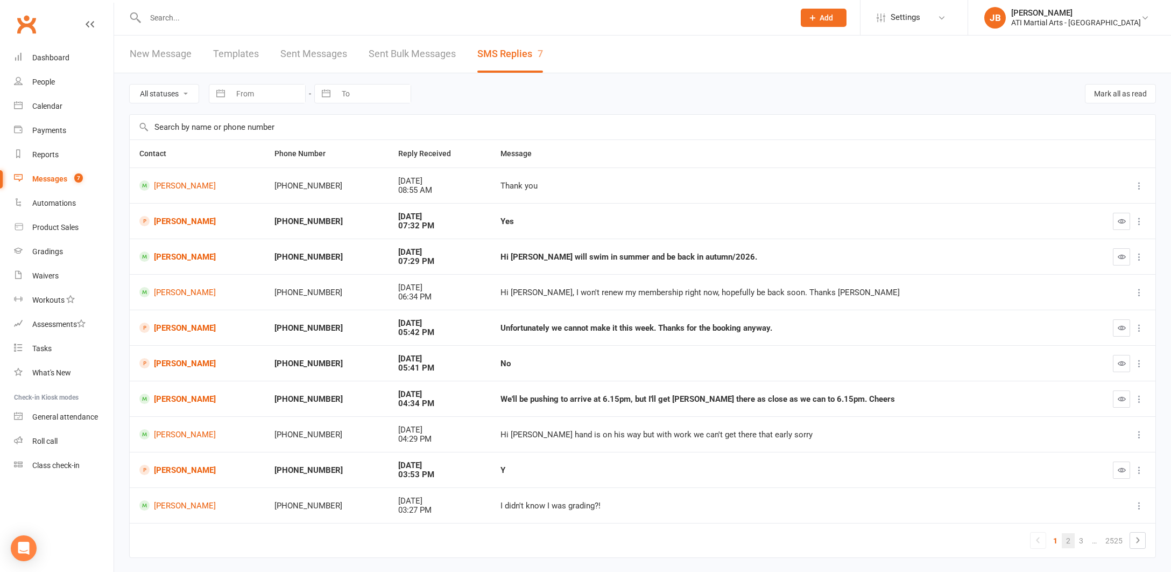
click at [1068, 537] on link "2" at bounding box center [1068, 540] width 13 height 15
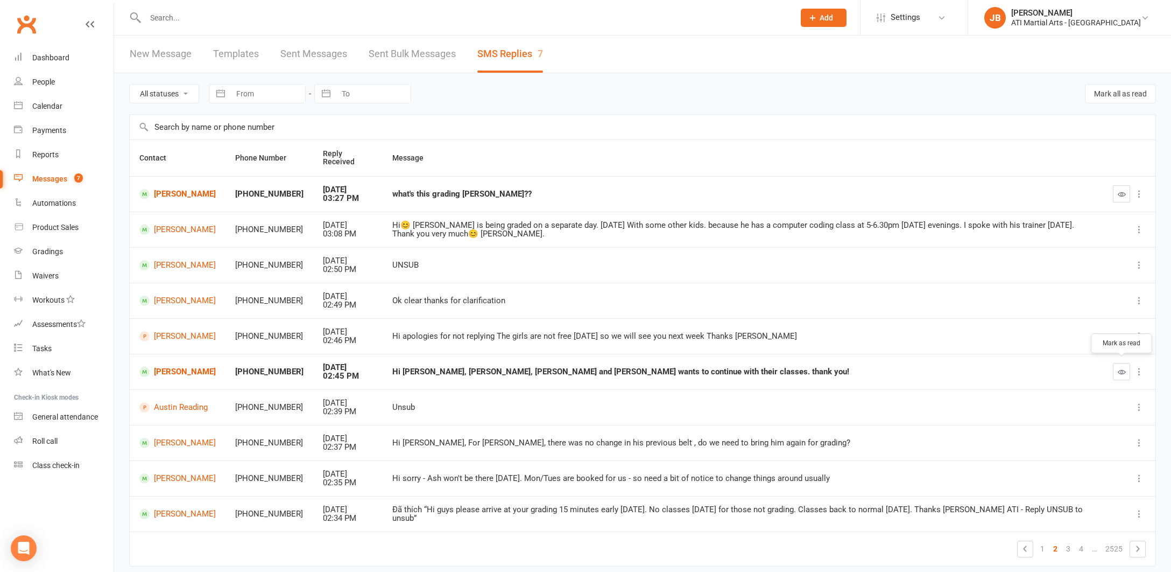
click at [1121, 369] on icon "button" at bounding box center [1122, 372] width 8 height 8
click at [166, 368] on link "[PERSON_NAME]" at bounding box center [177, 371] width 76 height 10
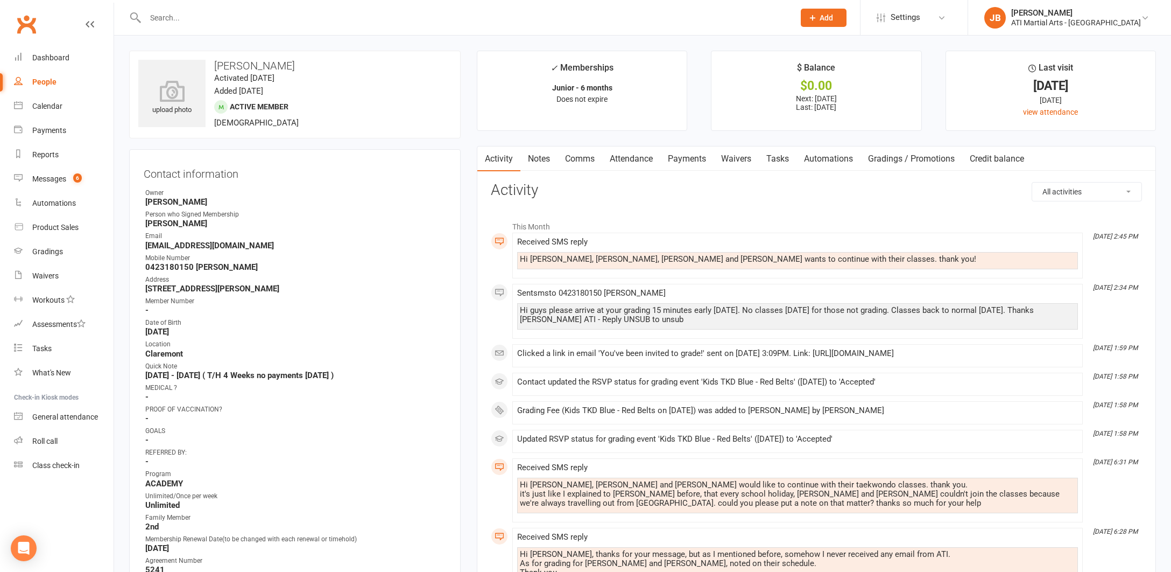
click at [581, 158] on link "Comms" at bounding box center [580, 158] width 45 height 25
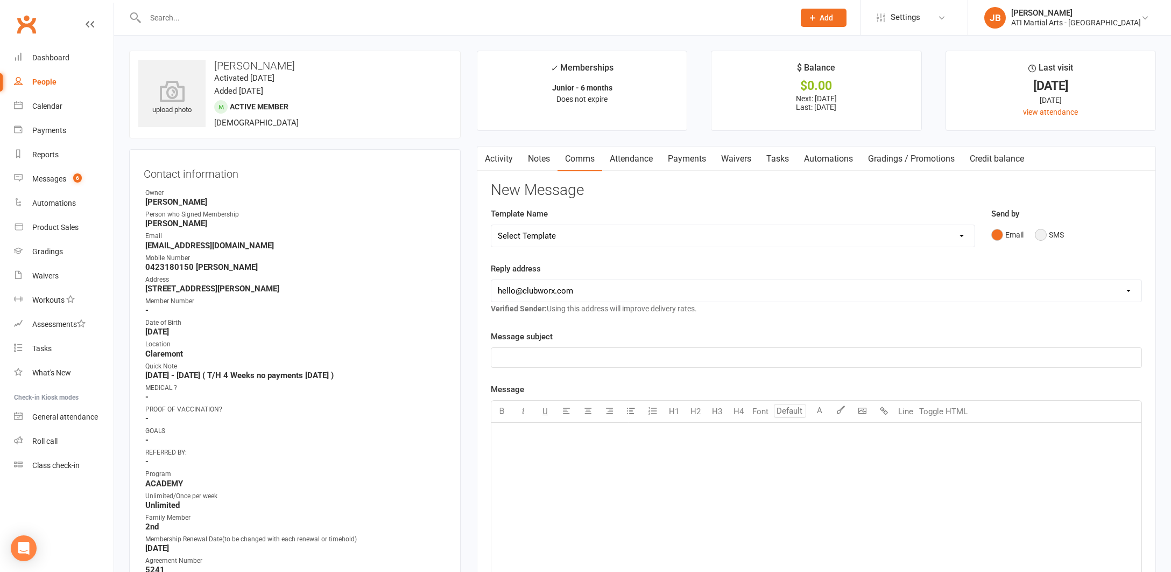
click at [1039, 235] on button "SMS" at bounding box center [1049, 234] width 29 height 20
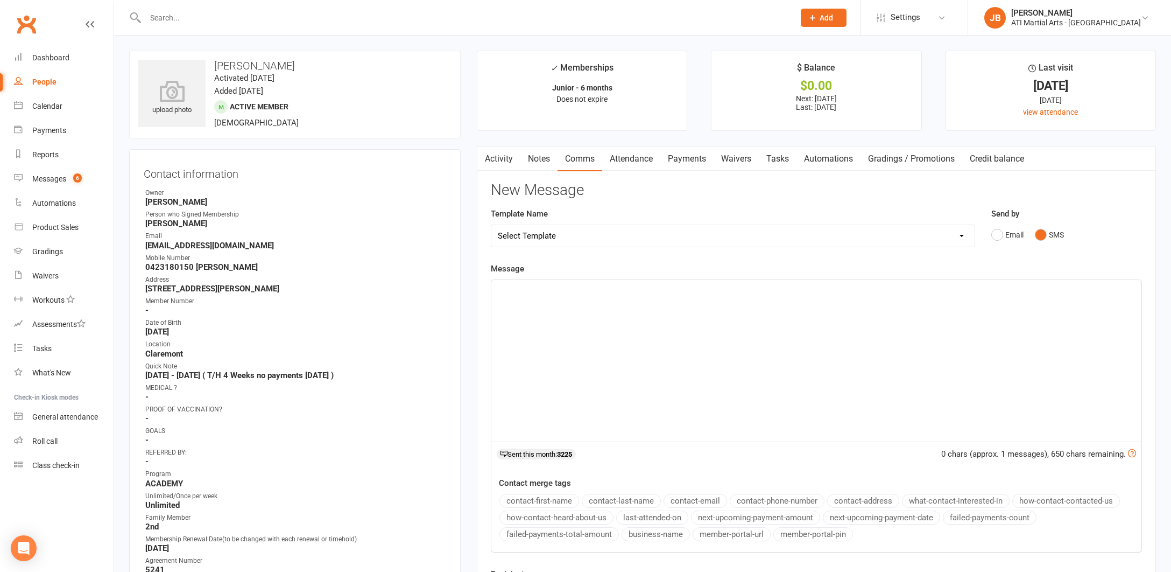
click at [553, 297] on div "﻿" at bounding box center [816, 360] width 650 height 161
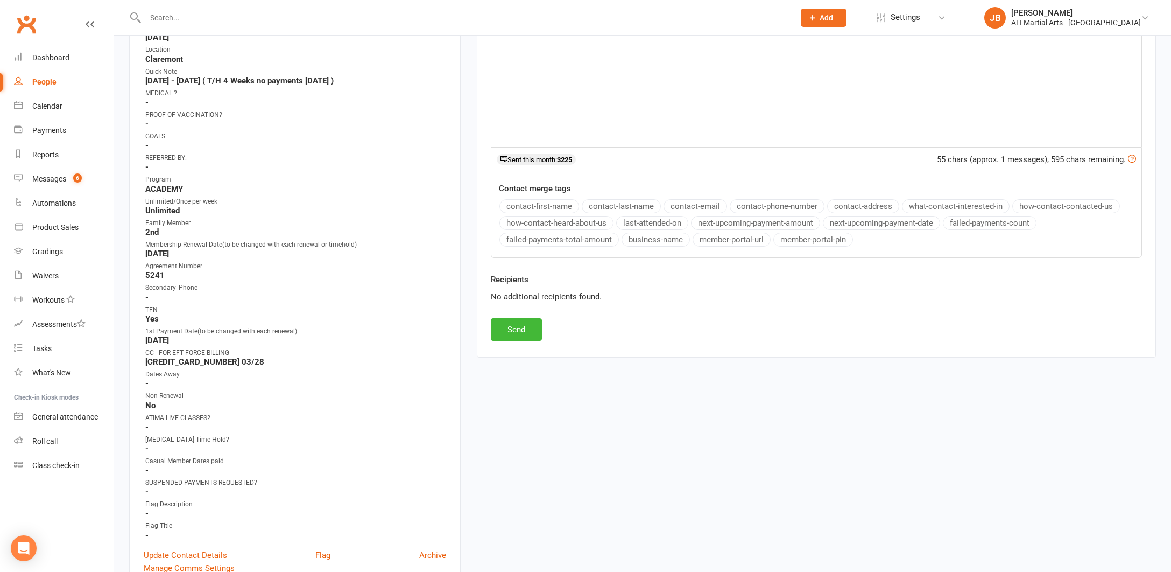
scroll to position [316, 0]
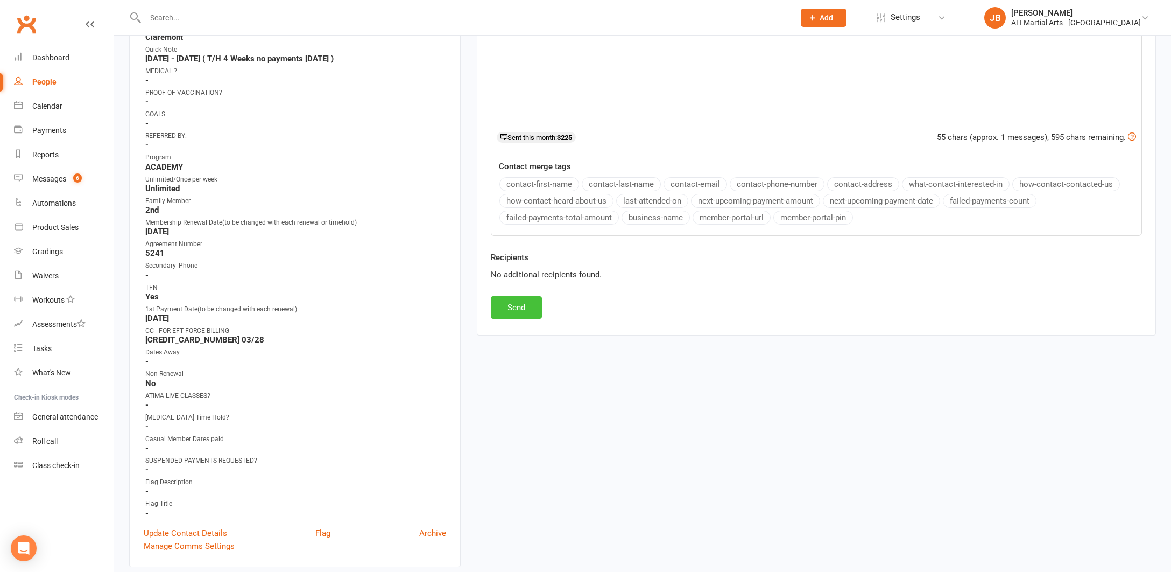
click at [519, 309] on button "Send" at bounding box center [516, 307] width 51 height 23
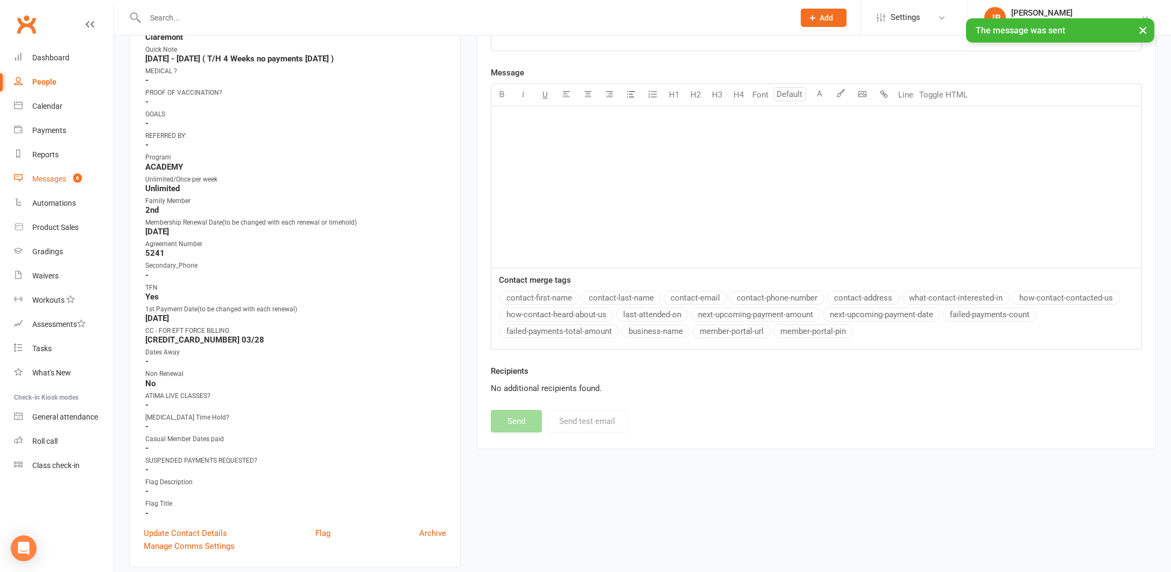
click at [50, 179] on div "Messages" at bounding box center [49, 178] width 34 height 9
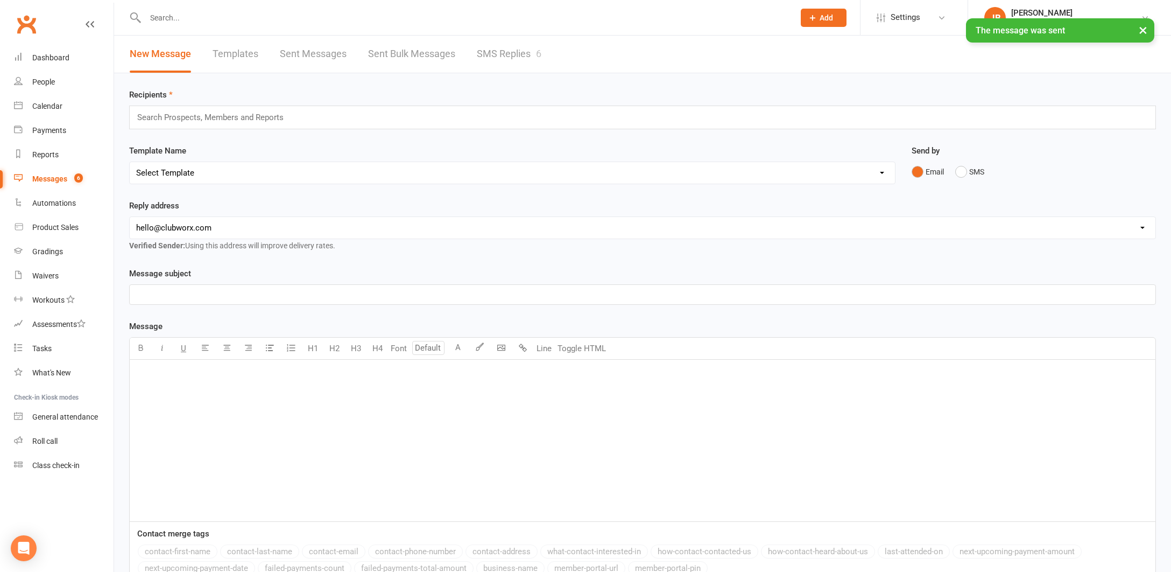
click at [495, 53] on link "SMS Replies 6" at bounding box center [509, 54] width 65 height 37
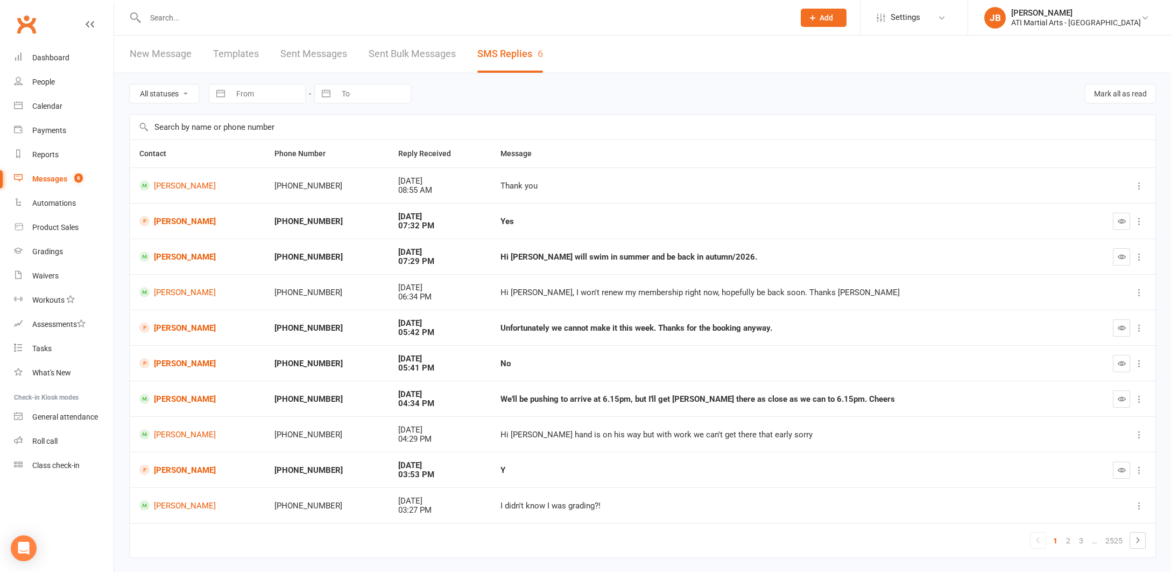
click at [22, 21] on link "Clubworx" at bounding box center [26, 24] width 27 height 27
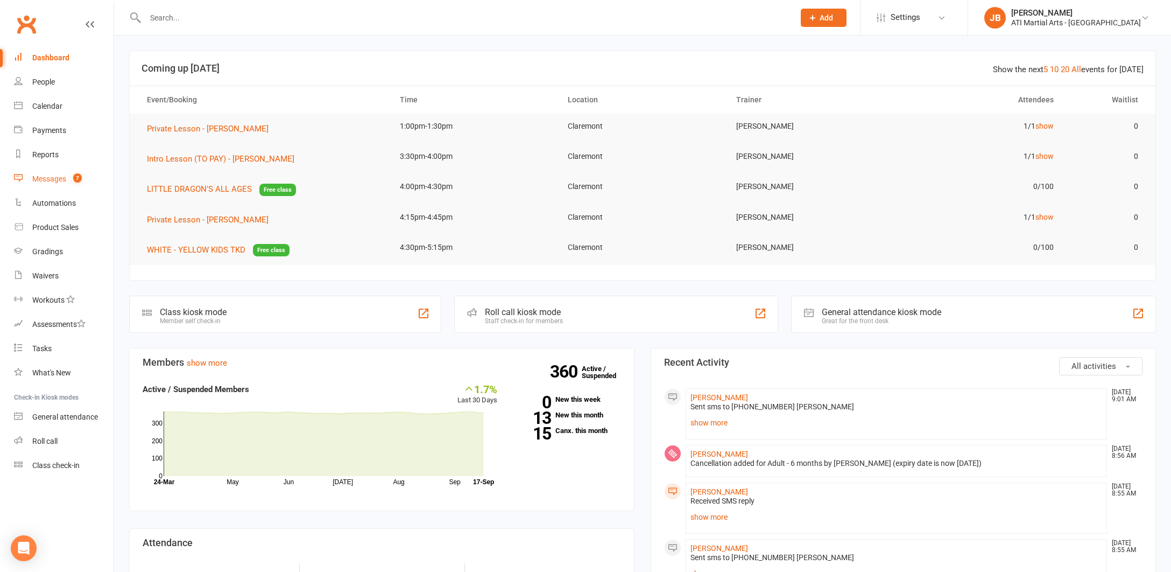
click at [49, 179] on div "Messages" at bounding box center [49, 178] width 34 height 9
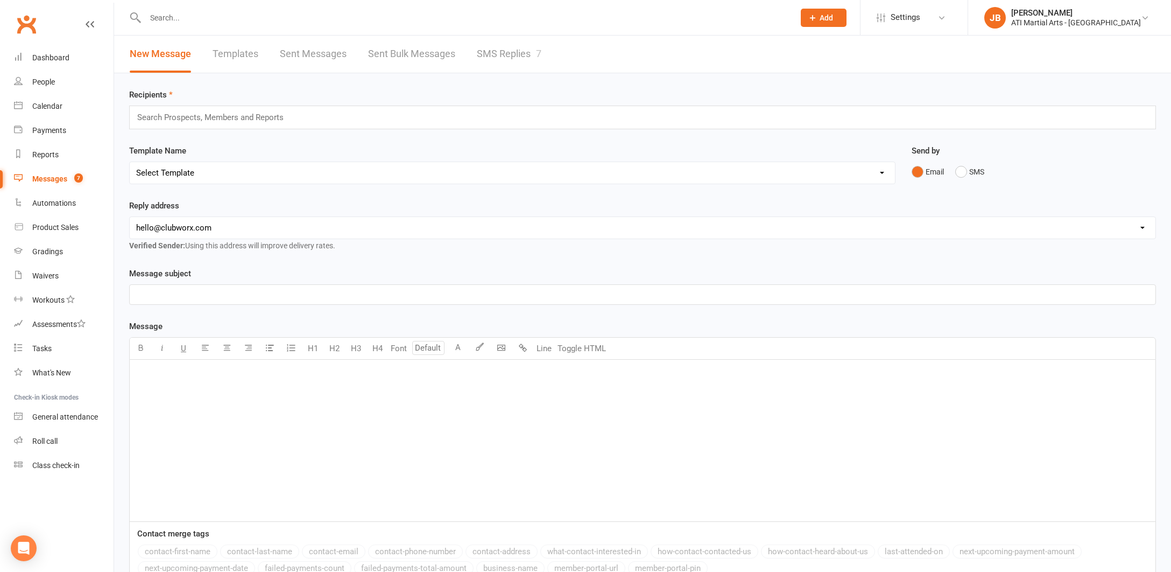
click at [503, 55] on link "SMS Replies 7" at bounding box center [509, 54] width 65 height 37
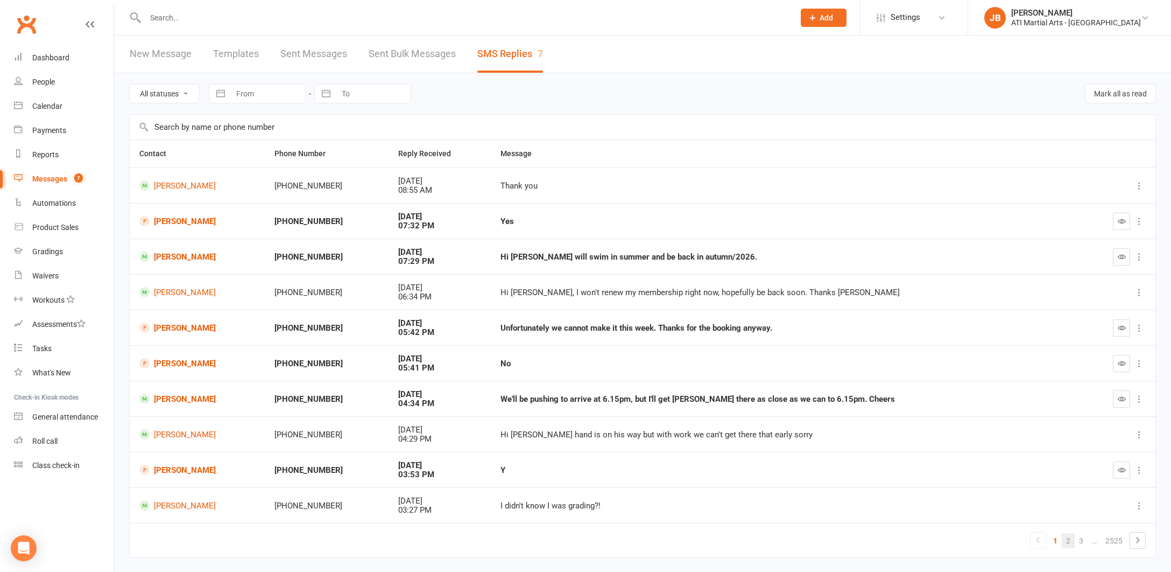
click at [1068, 536] on link "2" at bounding box center [1068, 540] width 13 height 15
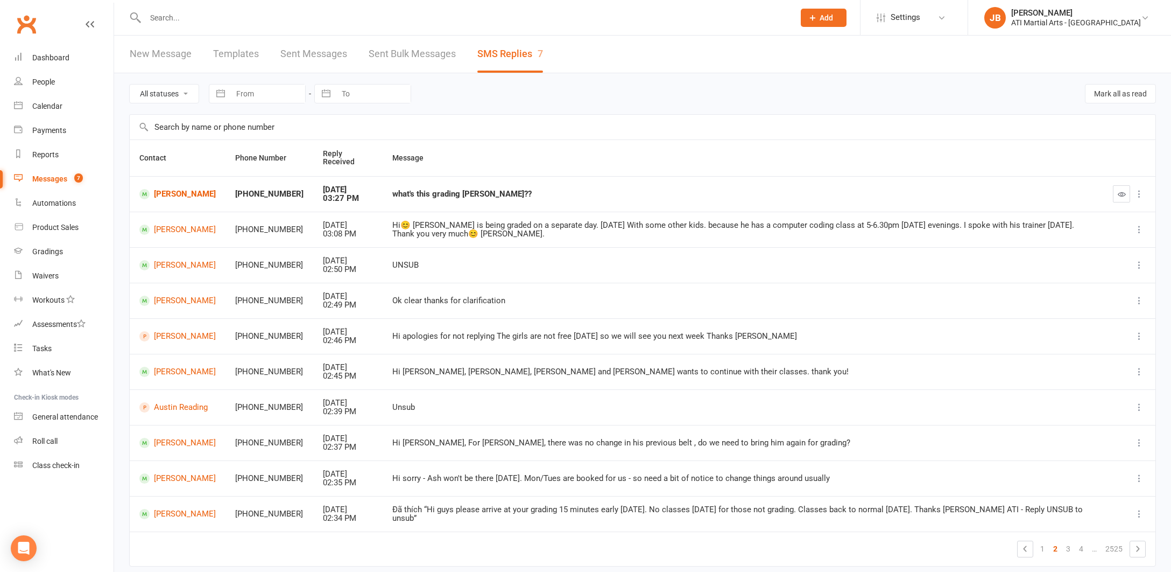
click at [25, 21] on link "Clubworx" at bounding box center [26, 24] width 27 height 27
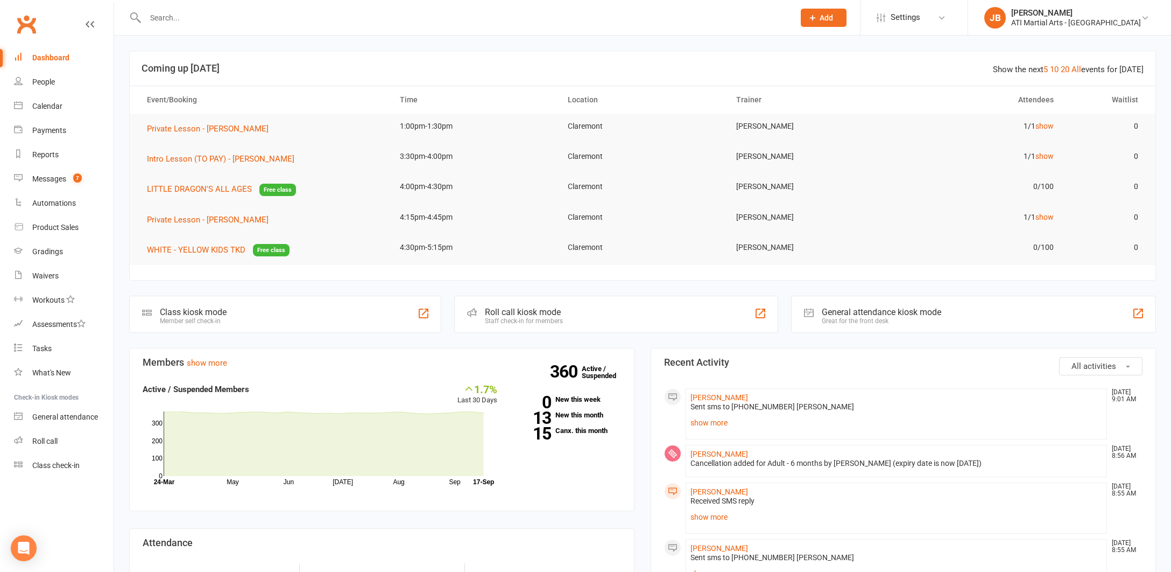
click at [27, 23] on link "Clubworx" at bounding box center [26, 24] width 27 height 27
